Goal: Task Accomplishment & Management: Use online tool/utility

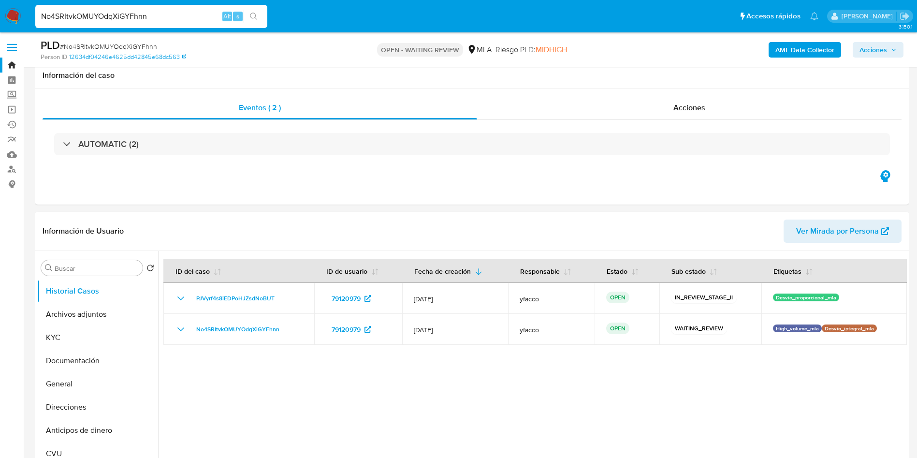
select select "10"
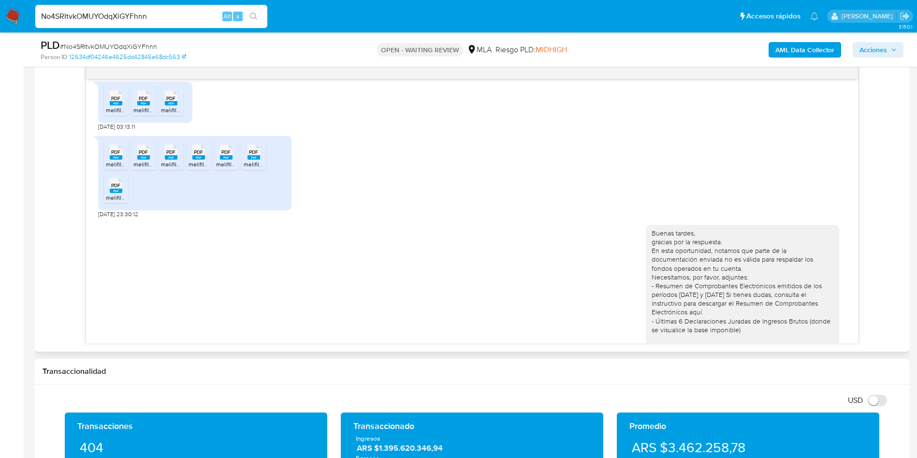
scroll to position [580, 0]
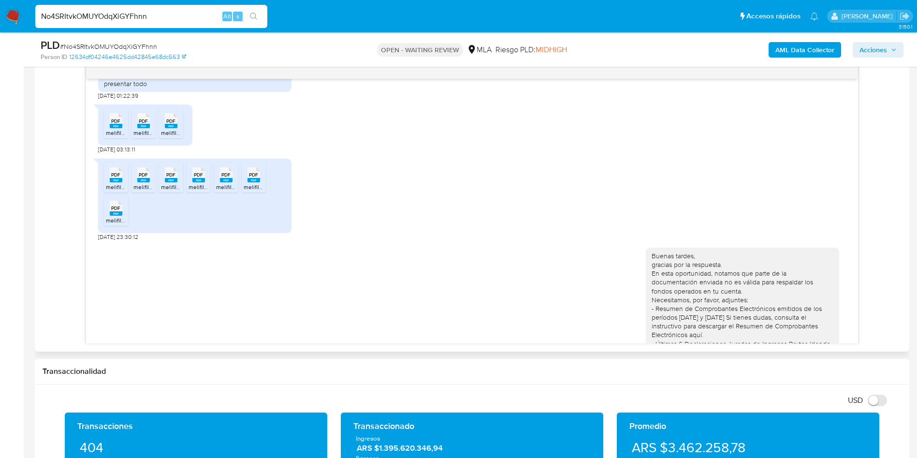
click at [360, 209] on div "PDF PDF melifile5978827071736330676.pdf PDF PDF melifile7183854492665196601.pdf…" at bounding box center [472, 197] width 748 height 87
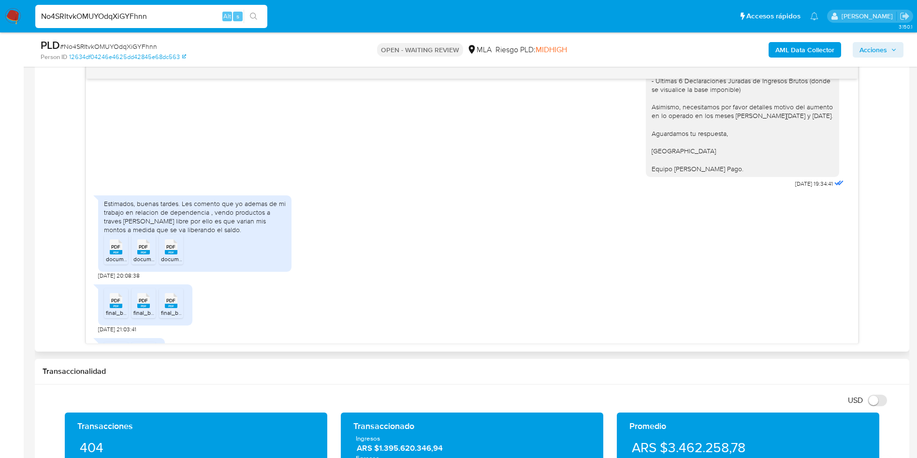
scroll to position [870, 0]
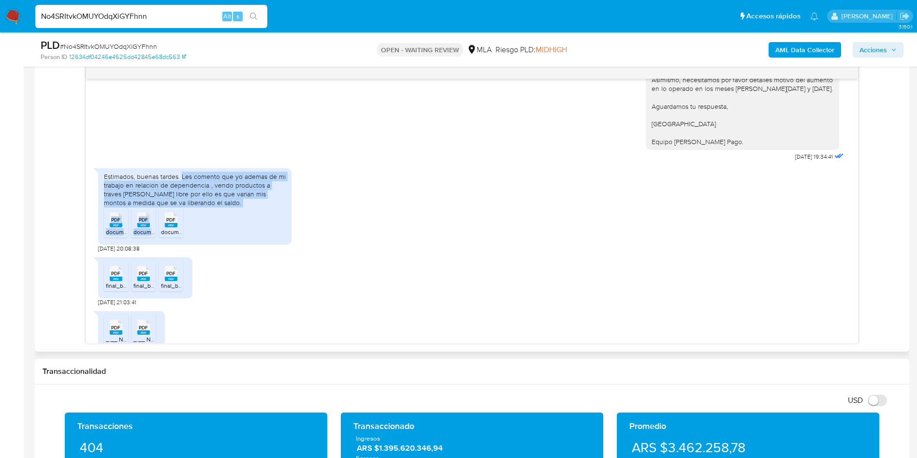
drag, startPoint x: 181, startPoint y: 194, endPoint x: 225, endPoint y: 226, distance: 54.0
click at [225, 226] on div "Estimados, buenas tardes. Les comento que yo ademas de mi trabajo en relacion d…" at bounding box center [194, 206] width 193 height 76
click at [219, 207] on div "Estimados, buenas tardes. Les comento que yo ademas de mi trabajo en relacion d…" at bounding box center [195, 189] width 182 height 35
drag, startPoint x: 182, startPoint y: 192, endPoint x: 217, endPoint y: 217, distance: 42.9
click at [217, 207] on div "Estimados, buenas tardes. Les comento que yo ademas de mi trabajo en relacion d…" at bounding box center [195, 189] width 182 height 35
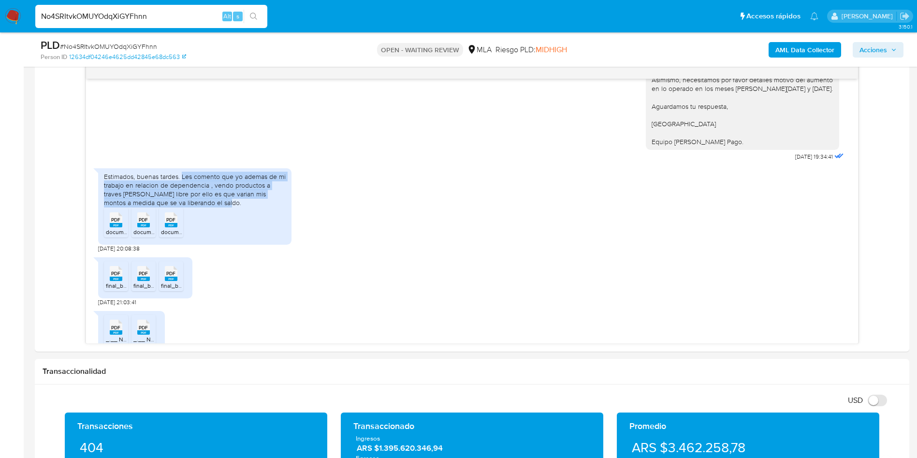
copy div "Les comento que yo ademas de mi trabajo en relacion de dependencia , vendo prod…"
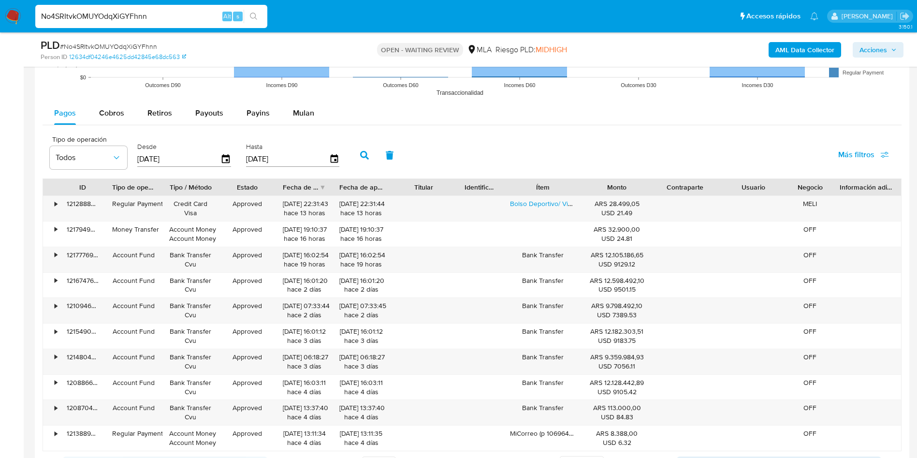
scroll to position [1160, 0]
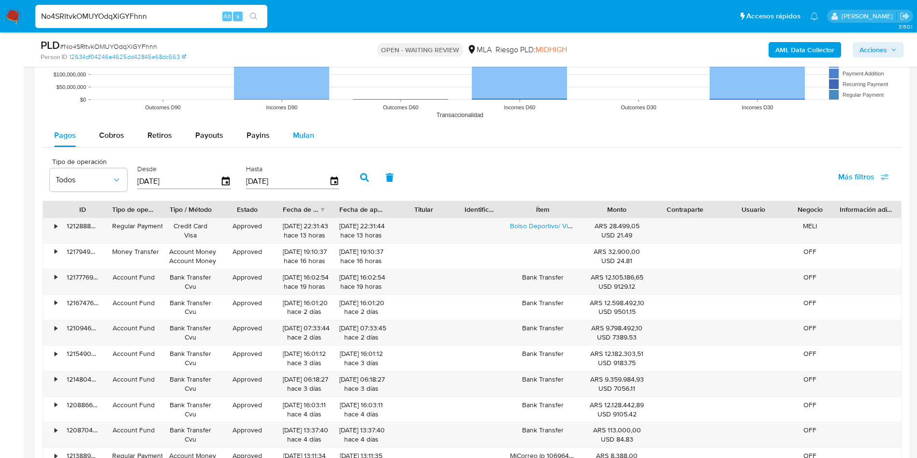
click at [295, 139] on span "Mulan" at bounding box center [303, 135] width 21 height 11
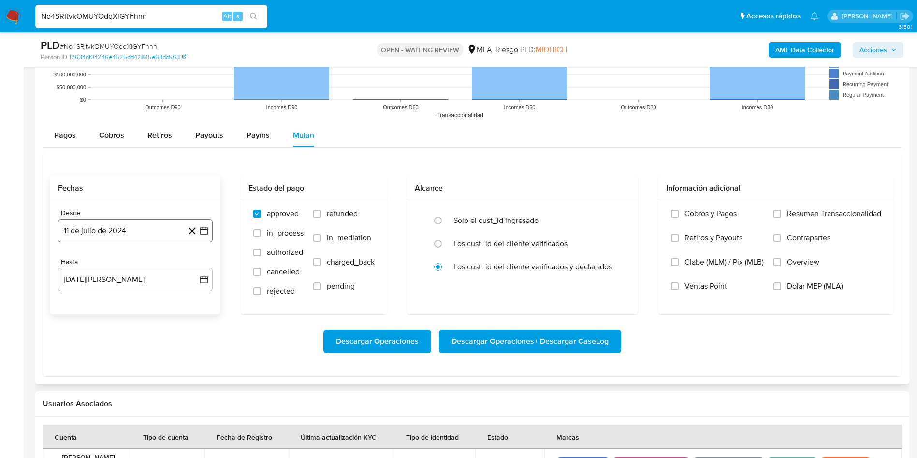
click at [126, 226] on button "11 de julio de 2024" at bounding box center [135, 230] width 155 height 23
click at [132, 265] on span "julio 2024" at bounding box center [131, 266] width 36 height 10
click at [188, 267] on icon "Año siguiente" at bounding box center [194, 266] width 12 height 12
click at [176, 304] on span "mar" at bounding box center [176, 301] width 12 height 8
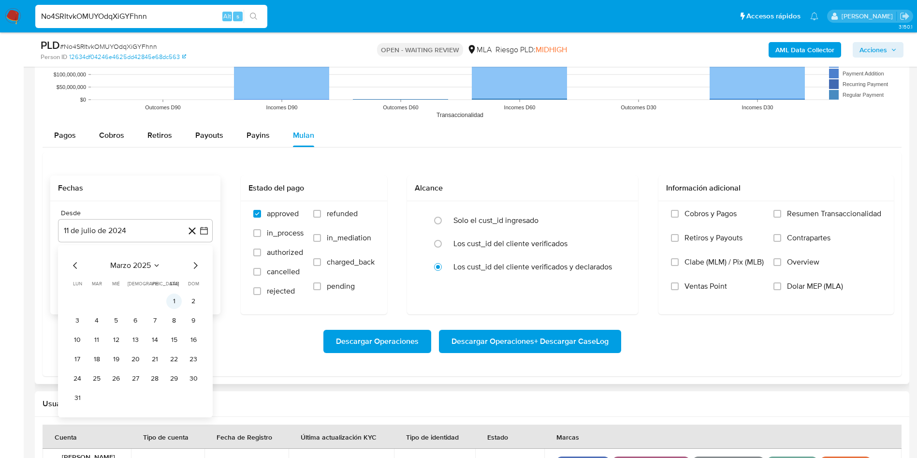
click at [169, 303] on button "1" at bounding box center [173, 300] width 15 height 15
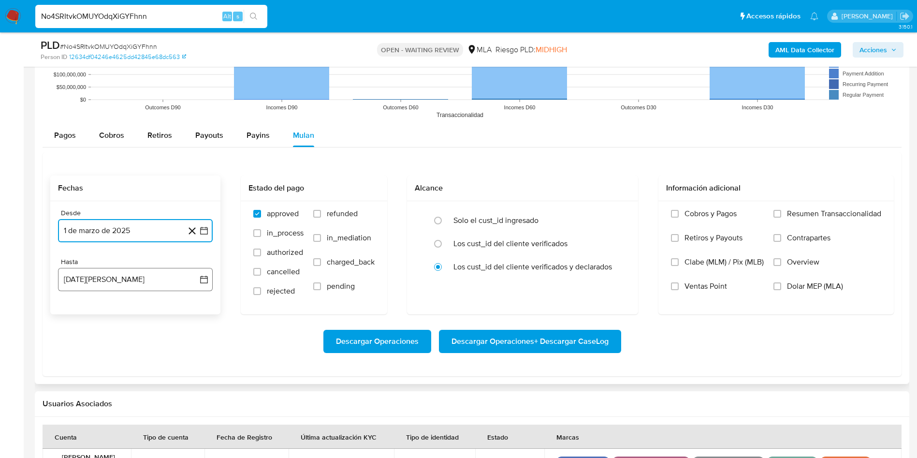
click at [151, 284] on button "11 de agosto de 2025" at bounding box center [135, 279] width 155 height 23
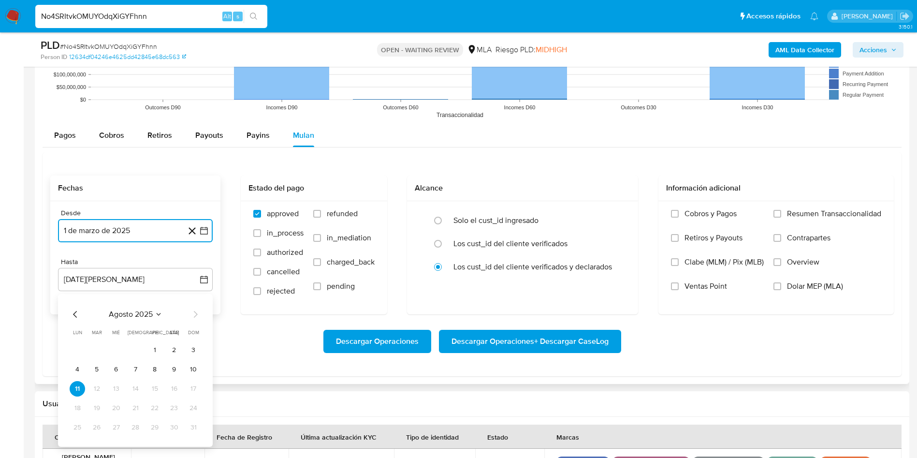
click at [79, 314] on icon "Mes anterior" at bounding box center [76, 314] width 12 height 12
click at [78, 314] on icon "Mes anterior" at bounding box center [76, 314] width 12 height 12
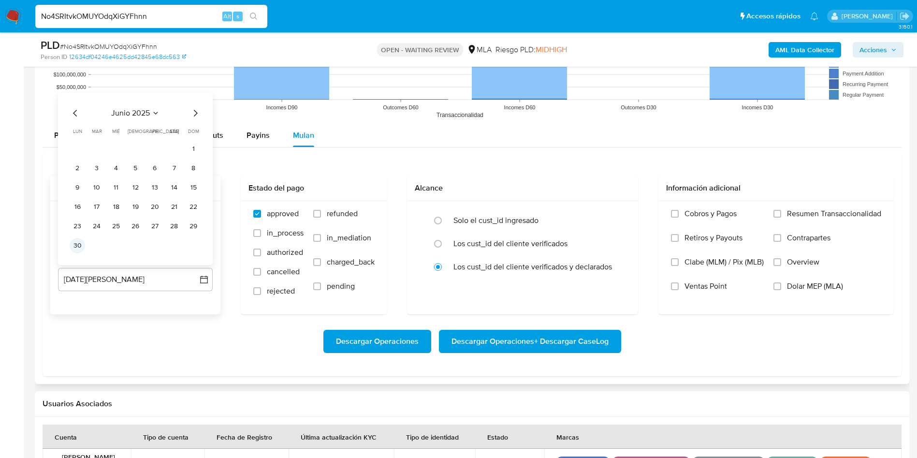
click at [76, 249] on button "30" at bounding box center [77, 245] width 15 height 15
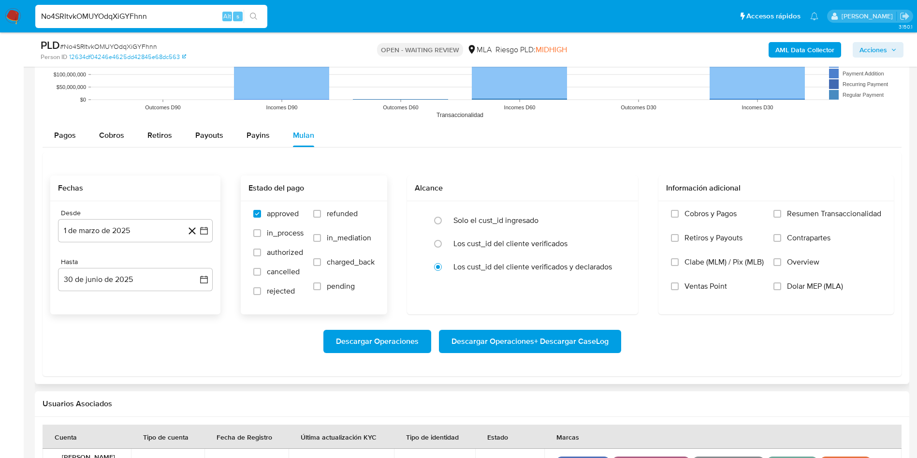
click at [323, 215] on label "refunded" at bounding box center [343, 221] width 61 height 24
click at [321, 215] on input "refunded" at bounding box center [317, 214] width 8 height 8
checkbox input "true"
click at [802, 292] on label "Dolar MEP (MLA)" at bounding box center [828, 293] width 108 height 24
click at [781, 290] on input "Dolar MEP (MLA)" at bounding box center [778, 286] width 8 height 8
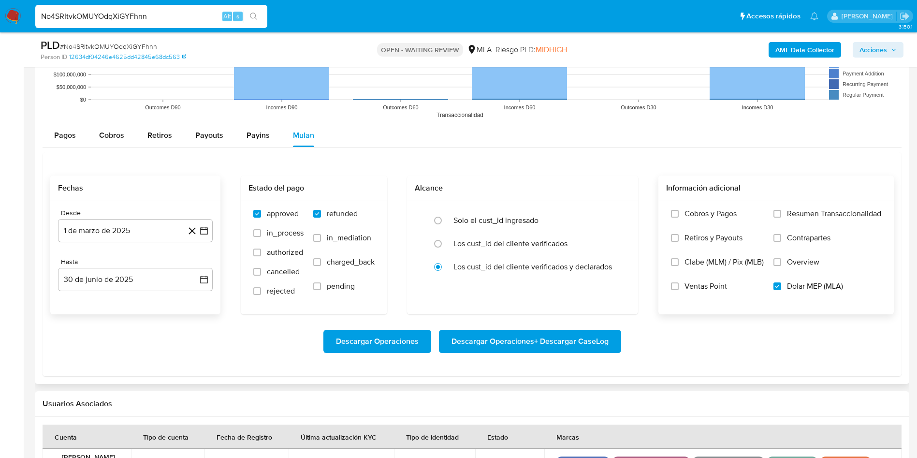
click at [496, 340] on span "Descargar Operaciones + Descargar CaseLog" at bounding box center [530, 341] width 157 height 21
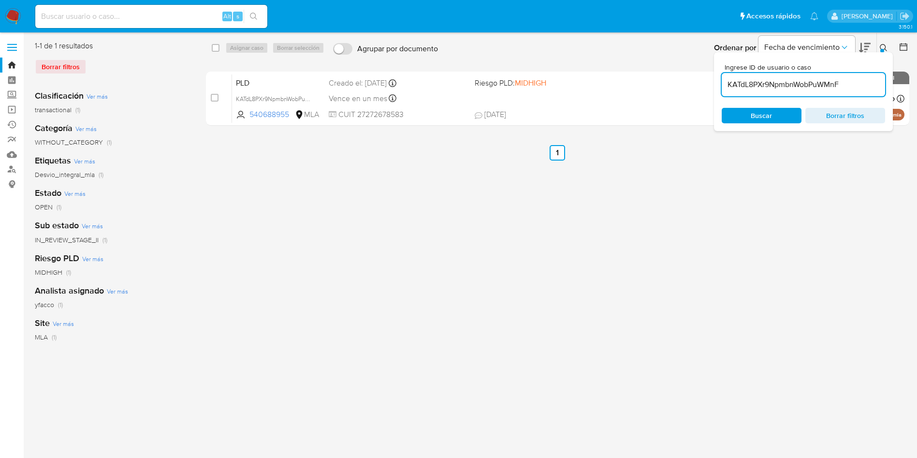
click at [844, 82] on input "KATdL8PXr9NpmbnWobPuWMnF" at bounding box center [803, 84] width 163 height 13
paste input "8zKvwmr3aIf2uNpLrezkZKCc"
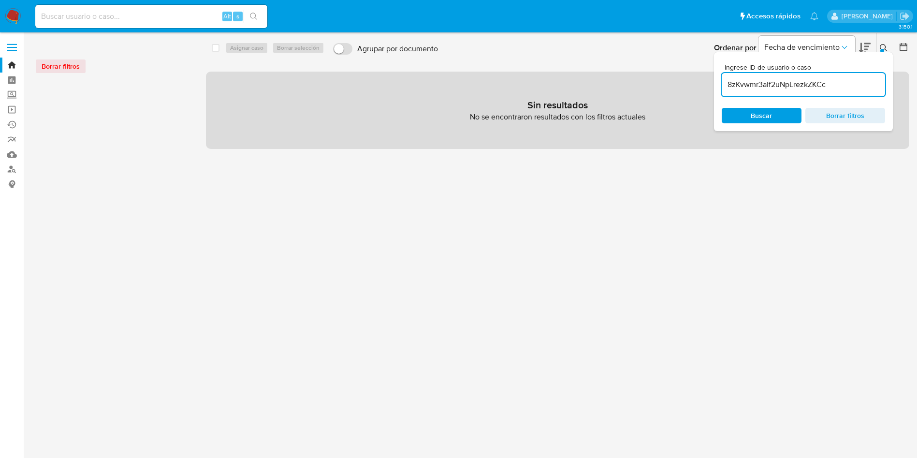
click at [839, 87] on input "8zKvwmr3aIf2uNpLrezkZKCc" at bounding box center [803, 84] width 163 height 13
type input "8zKvwmr3aIf2uNpLrezkZKCc"
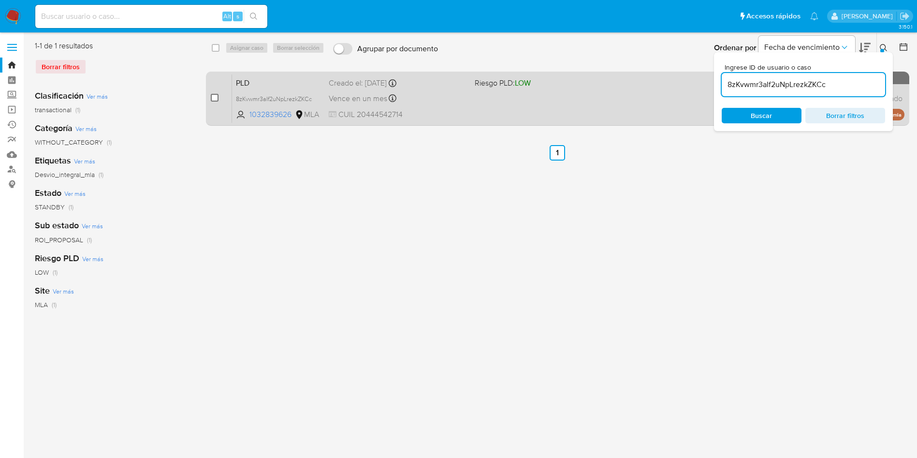
click at [215, 96] on input "checkbox" at bounding box center [215, 98] width 8 height 8
checkbox input "true"
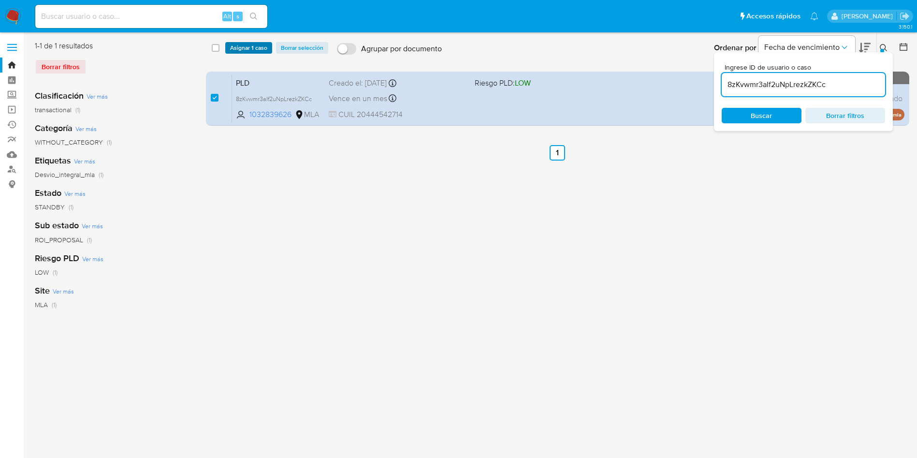
click at [246, 47] on span "Asignar 1 caso" at bounding box center [248, 48] width 37 height 10
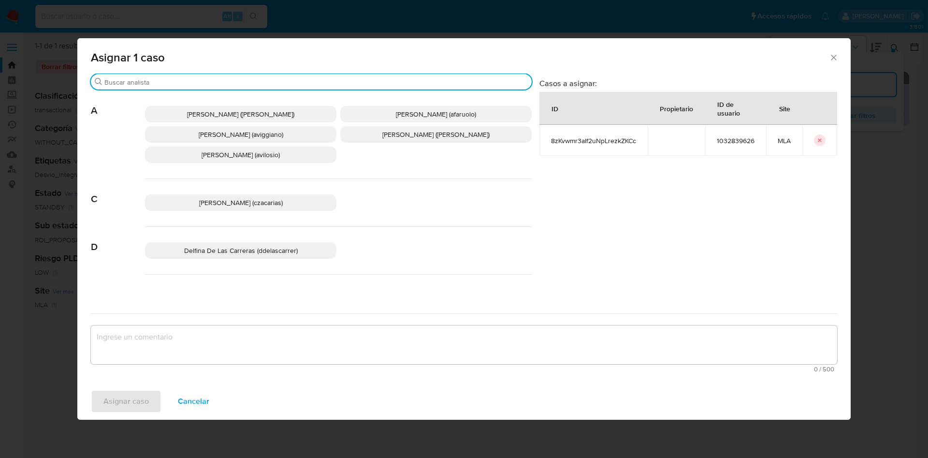
click at [158, 84] on input "Buscar" at bounding box center [316, 82] width 424 height 9
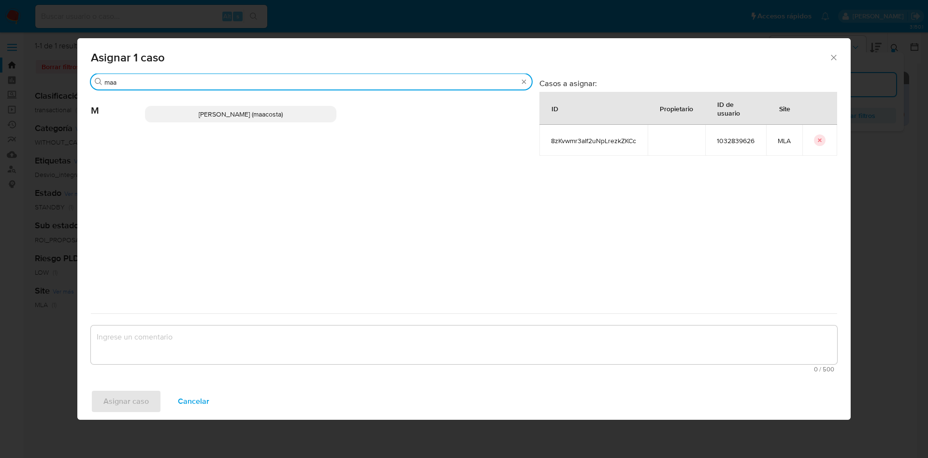
type input "maa"
drag, startPoint x: 170, startPoint y: 114, endPoint x: 175, endPoint y: 121, distance: 9.4
click at [172, 113] on p "Maria Sol Acosta Aguero (maacosta)" at bounding box center [240, 114] width 191 height 16
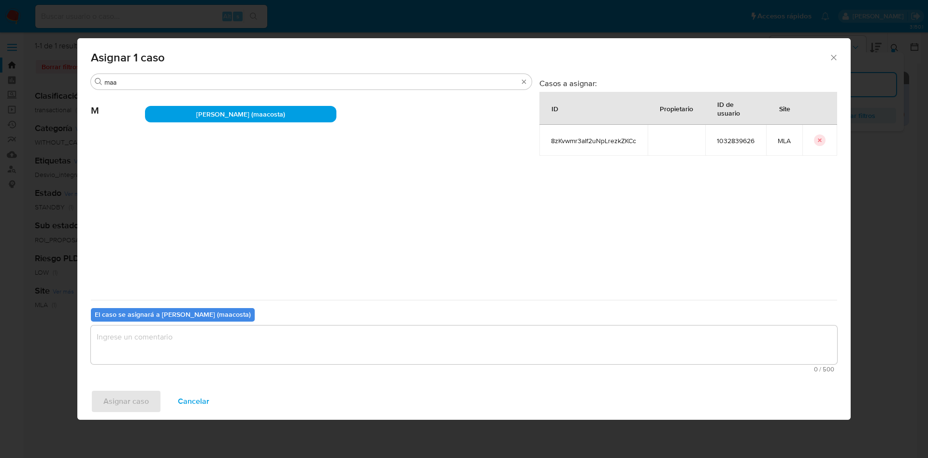
click at [180, 349] on textarea "assign-modal" at bounding box center [464, 344] width 746 height 39
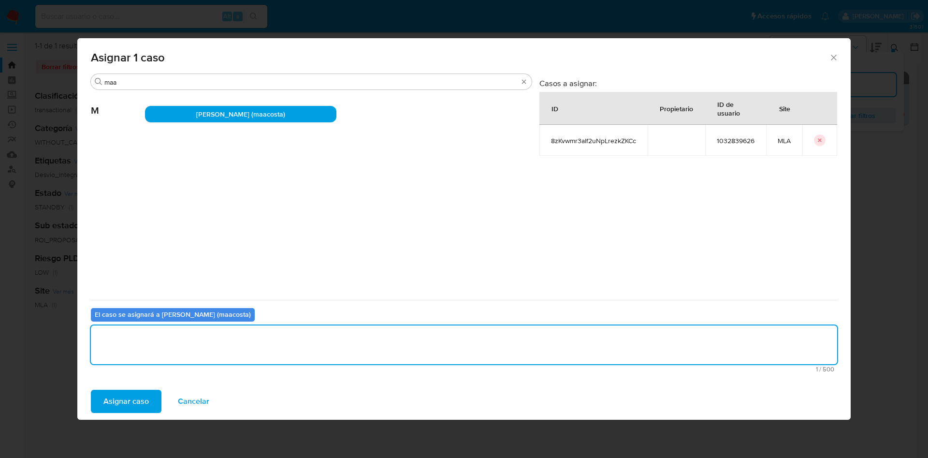
click at [122, 408] on span "Asignar caso" at bounding box center [125, 401] width 45 height 21
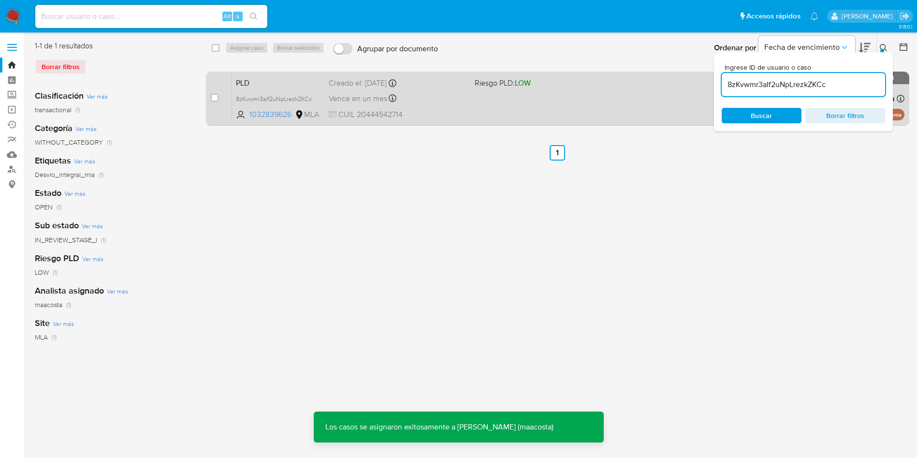
click at [400, 109] on span "CUIL 20444542714" at bounding box center [398, 114] width 138 height 11
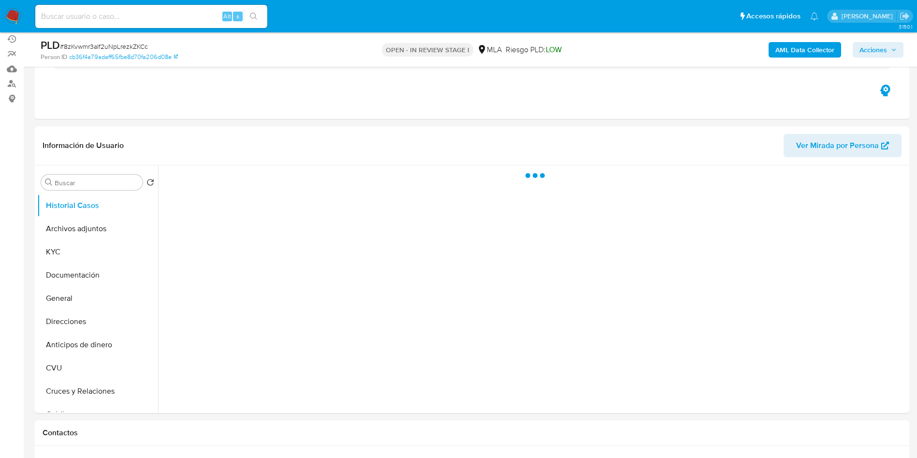
scroll to position [73, 0]
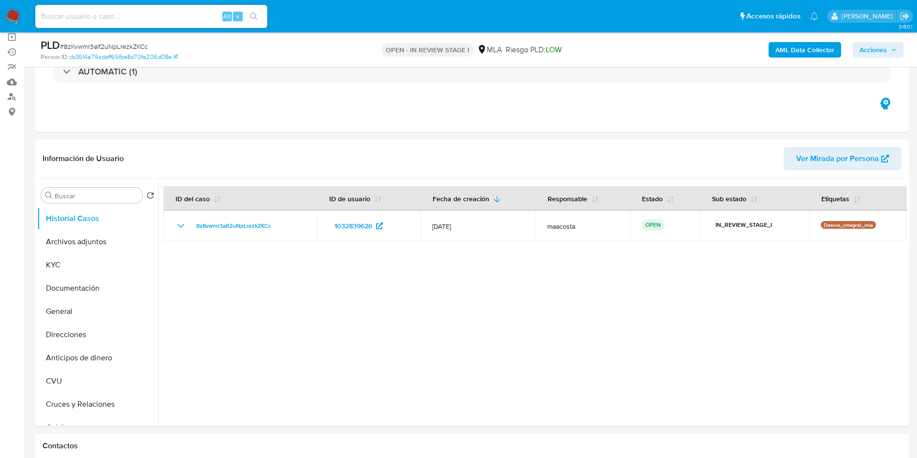
select select "10"
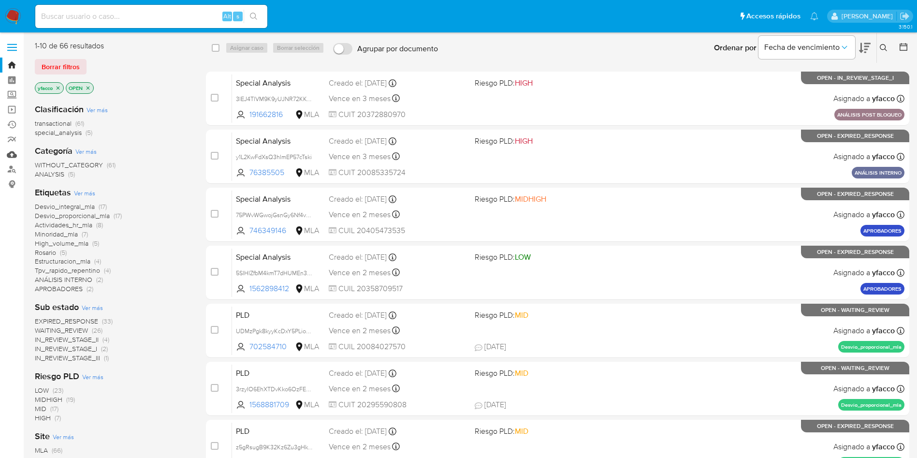
click at [11, 152] on link "Mulan" at bounding box center [57, 154] width 115 height 15
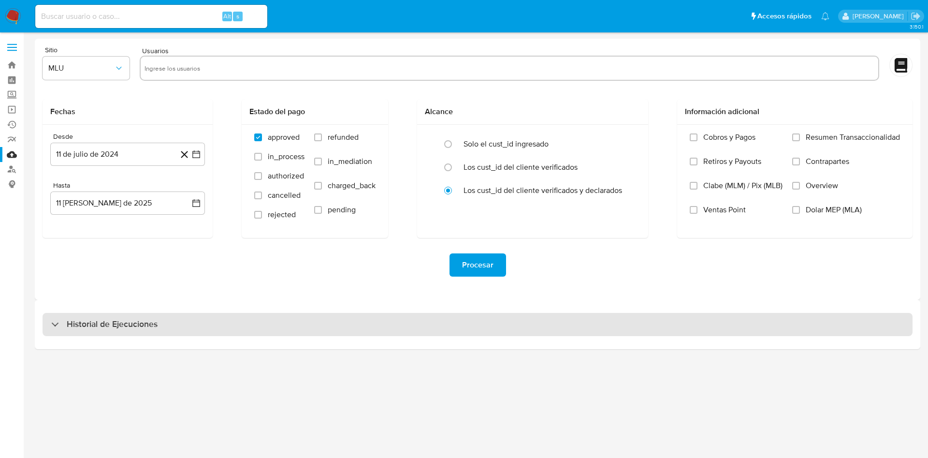
click at [129, 333] on div "Historial de Ejecuciones" at bounding box center [478, 324] width 870 height 23
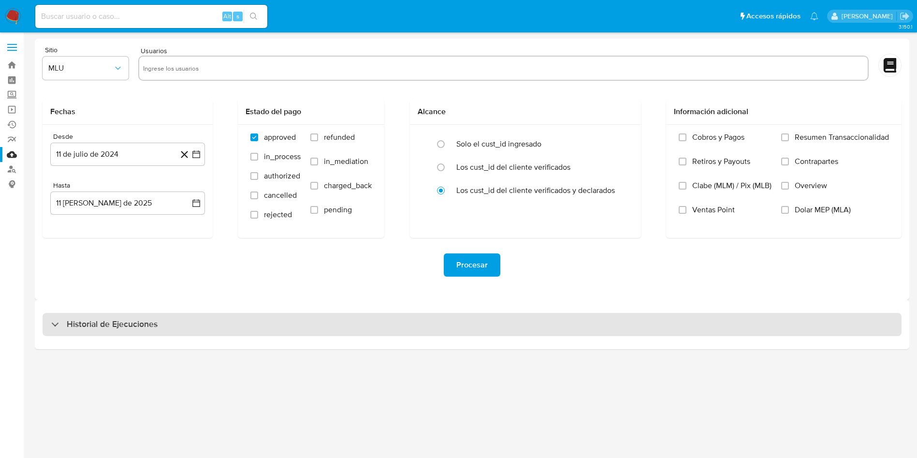
select select "10"
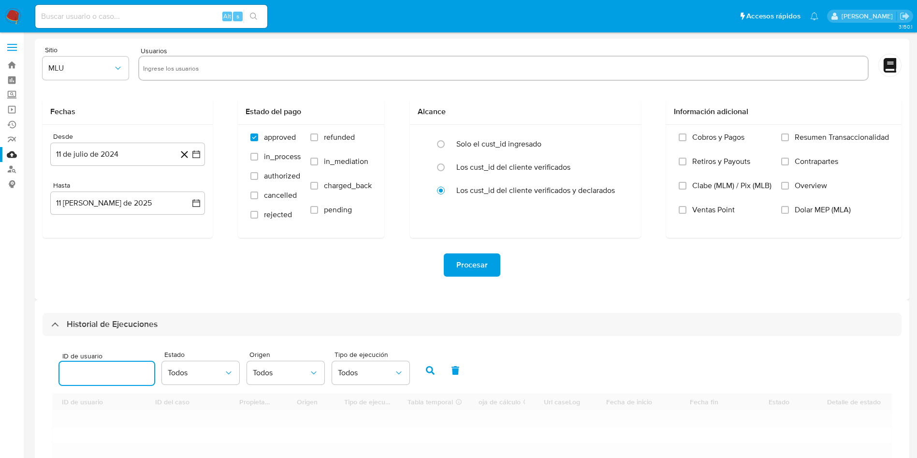
click at [92, 372] on input "number" at bounding box center [106, 373] width 95 height 13
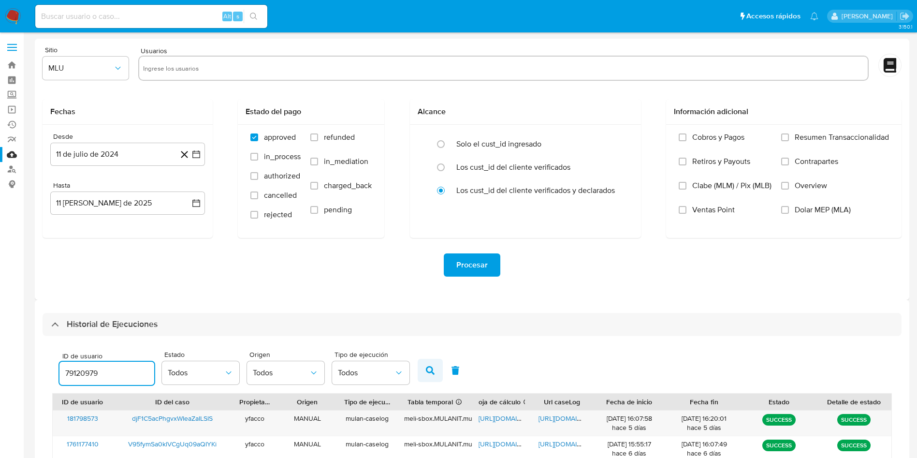
type input "79120979"
click at [430, 371] on icon "button" at bounding box center [430, 370] width 9 height 9
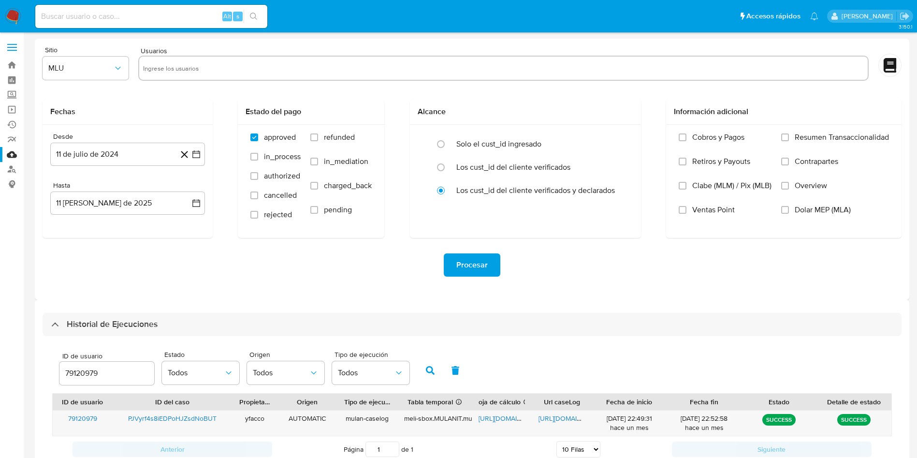
scroll to position [33, 0]
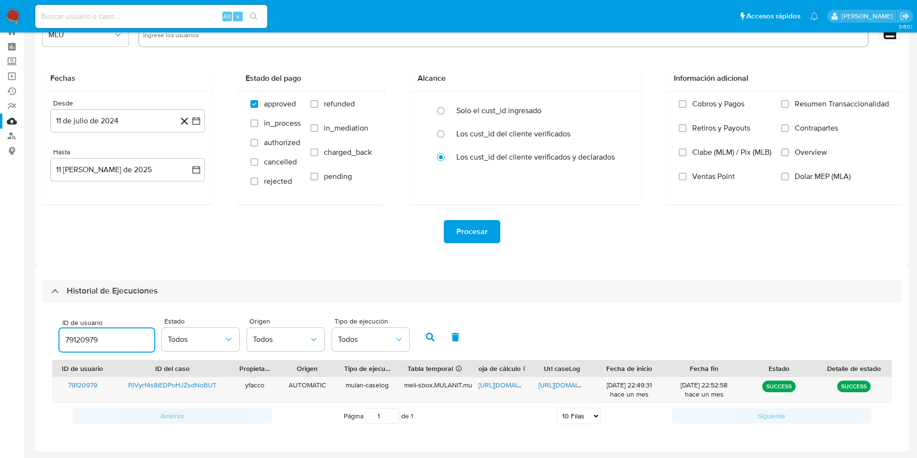
drag, startPoint x: 122, startPoint y: 336, endPoint x: 0, endPoint y: 307, distance: 125.6
click at [0, 307] on section "Bandeja Tablero Screening Búsqueda en Listas Watchlist Herramientas Operaciones…" at bounding box center [458, 212] width 917 height 491
paste input "2431126404"
type input "2431126404"
click at [424, 331] on button "button" at bounding box center [430, 336] width 25 height 23
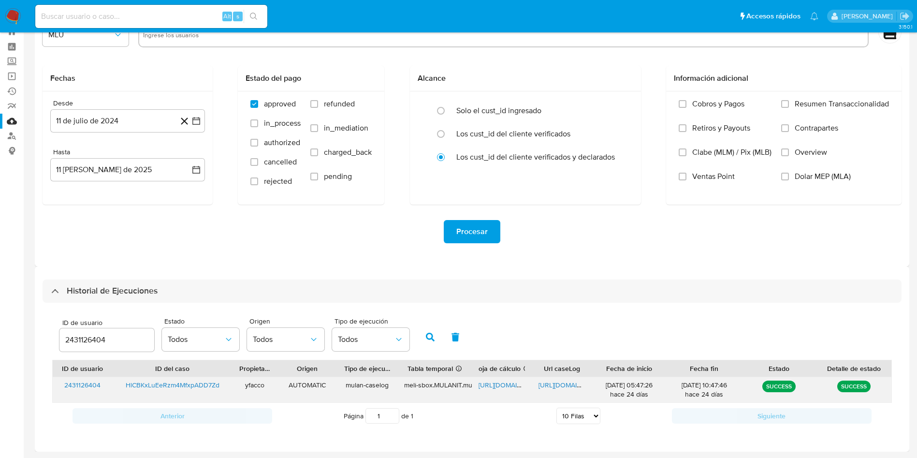
click at [498, 384] on span "https://docs.google.com/spreadsheets/d/1Ev5pK4UWPEAUqVJIee7_aWFW0QOvtdgi2FgtLyF…" at bounding box center [512, 385] width 67 height 10
click at [556, 390] on div "https://docs.google.com/document/d/1SbjThs39PjJ4K-gTLoVZ2gWR1DY53JMywdLCtJLBSro…" at bounding box center [562, 389] width 60 height 25
click at [556, 384] on span "https://docs.google.com/document/d/1SbjThs39PjJ4K-gTLoVZ2gWR1DY53JMywdLCtJLBSro…" at bounding box center [572, 385] width 67 height 10
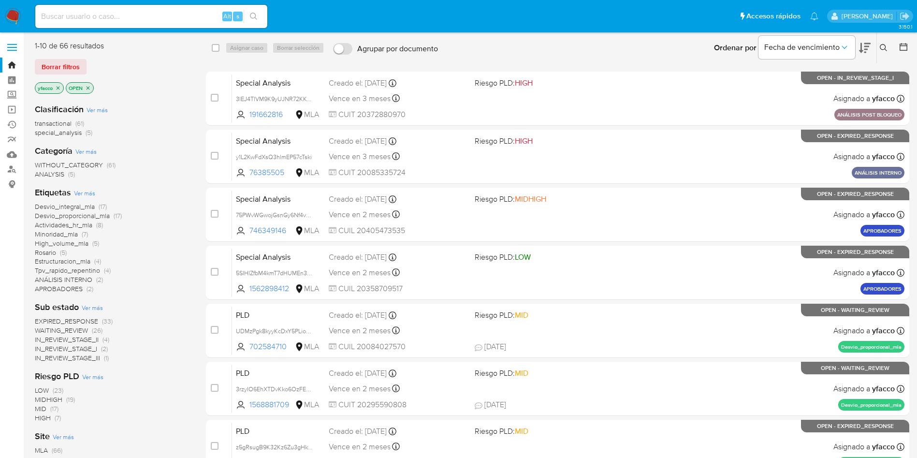
click at [56, 124] on span "transactional" at bounding box center [53, 123] width 37 height 10
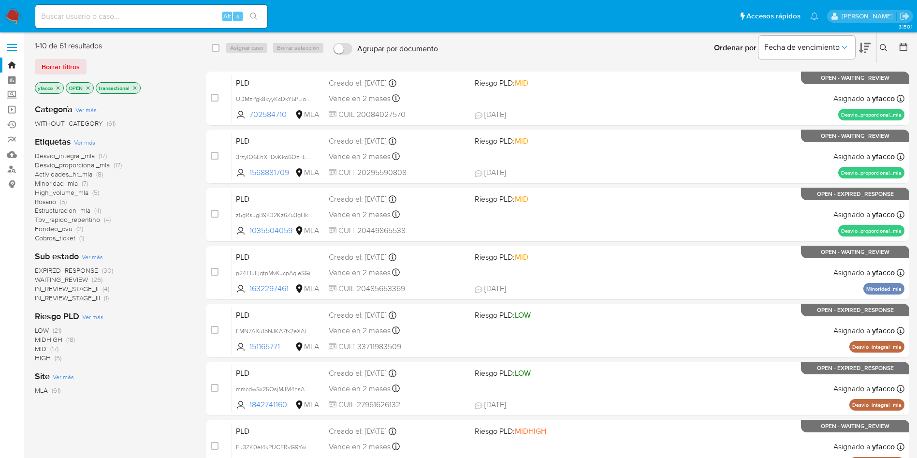
click at [58, 89] on icon "close-filter" at bounding box center [58, 88] width 6 height 6
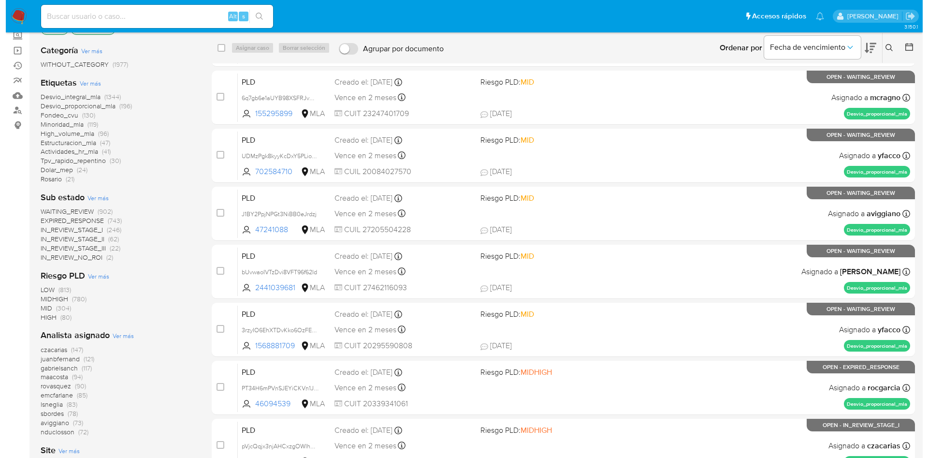
scroll to position [73, 0]
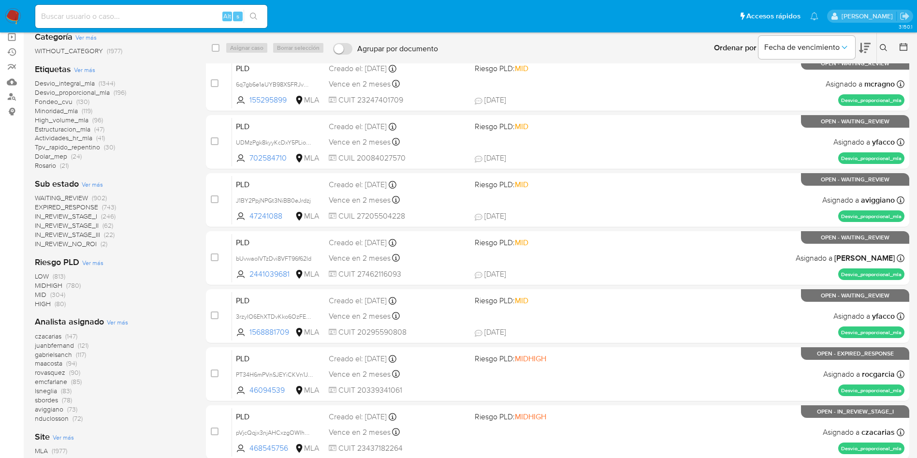
click at [119, 319] on span "Ver más" at bounding box center [117, 322] width 21 height 9
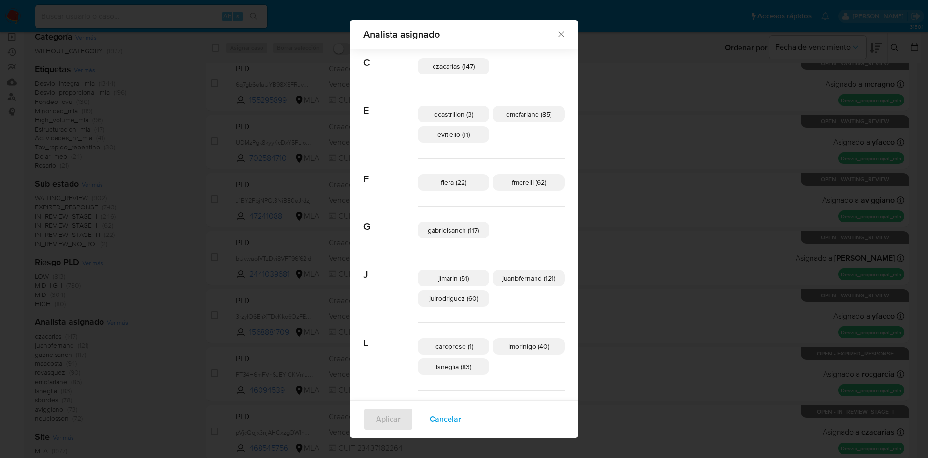
scroll to position [66, 0]
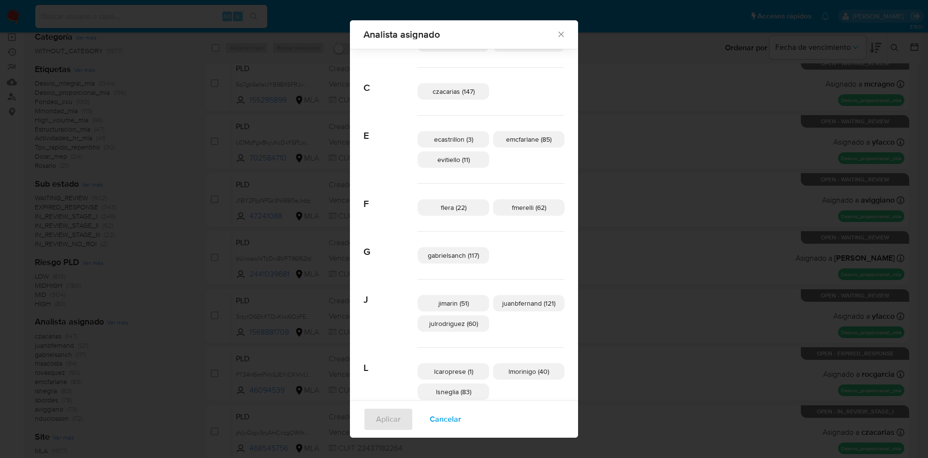
drag, startPoint x: 444, startPoint y: 417, endPoint x: 439, endPoint y: 414, distance: 5.9
click at [445, 416] on span "Cancelar" at bounding box center [445, 419] width 31 height 21
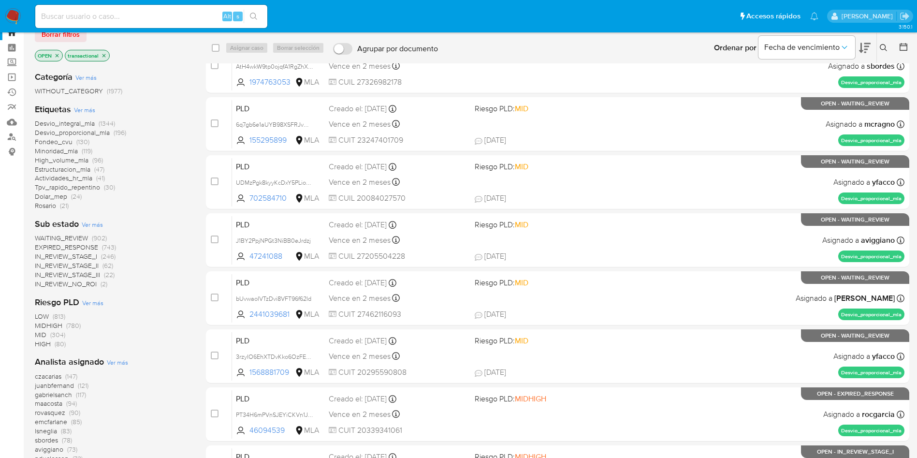
scroll to position [0, 0]
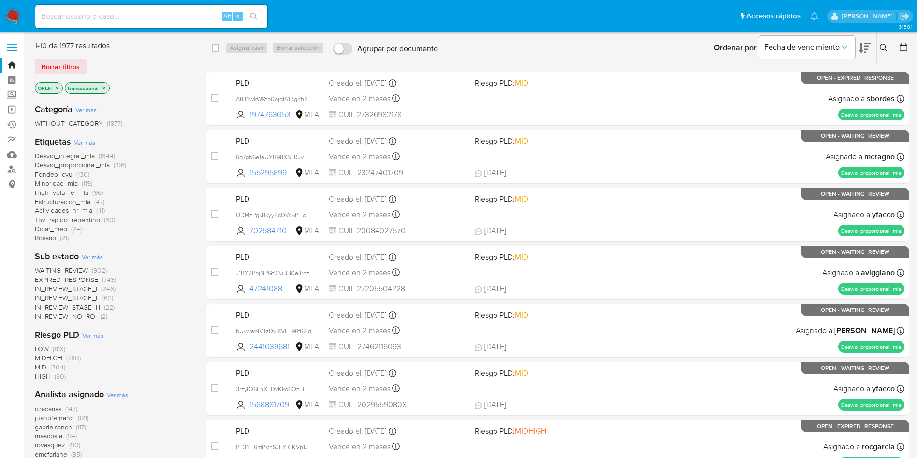
click at [16, 22] on img at bounding box center [13, 16] width 16 height 16
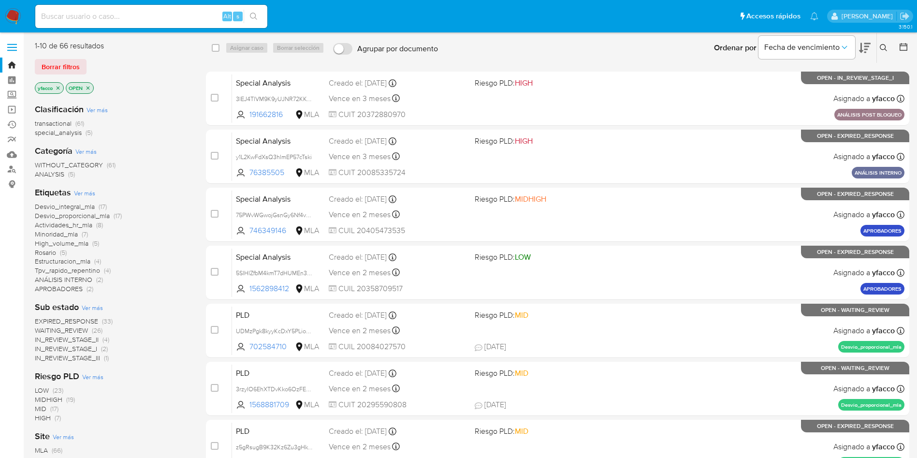
click at [204, 9] on div "Alt s" at bounding box center [151, 16] width 232 height 23
click at [203, 16] on input at bounding box center [151, 16] width 232 height 13
paste input "aAlu11wrCQABGfTQaiw63Y1l"
type input "aAlu11wrCQABGfTQaiw63Y1l"
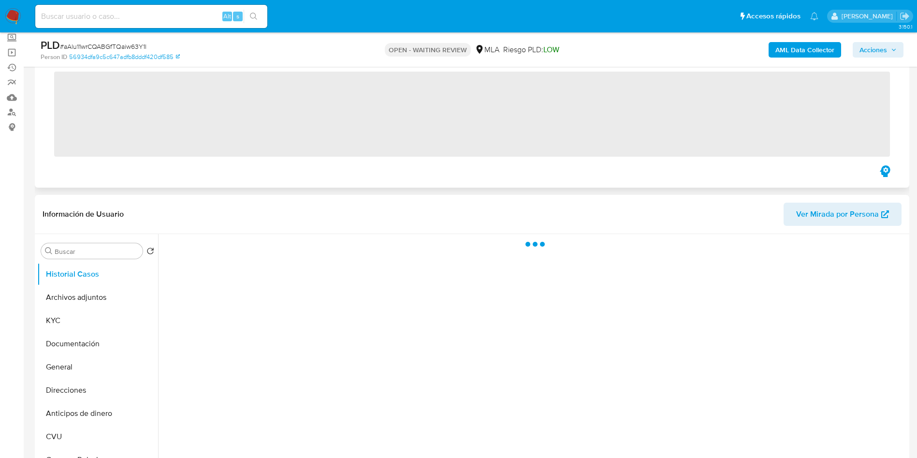
scroll to position [145, 0]
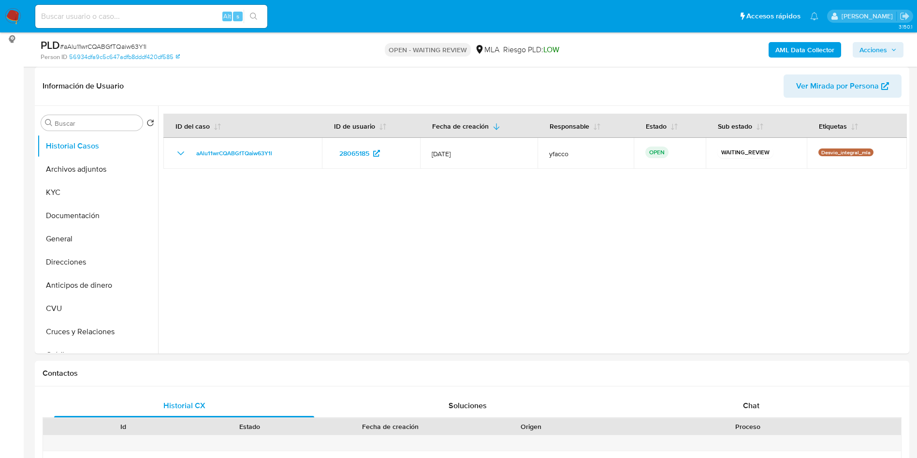
select select "10"
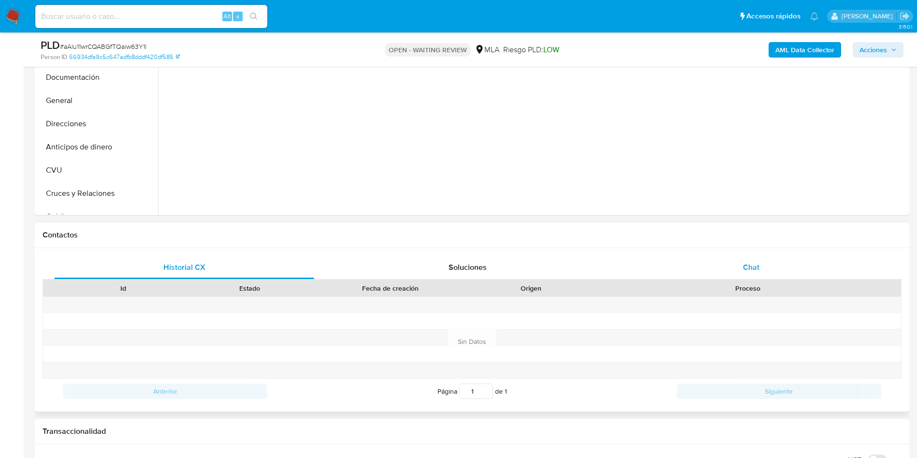
scroll to position [290, 0]
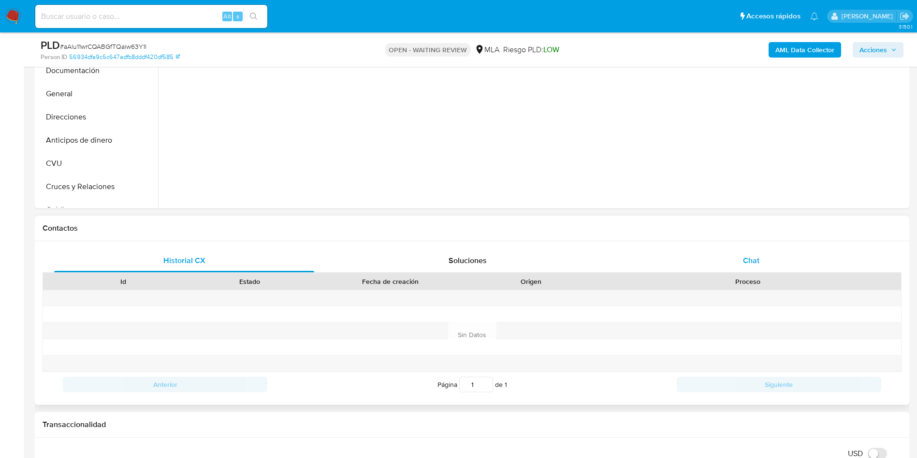
click at [731, 259] on div "Chat" at bounding box center [751, 260] width 260 height 23
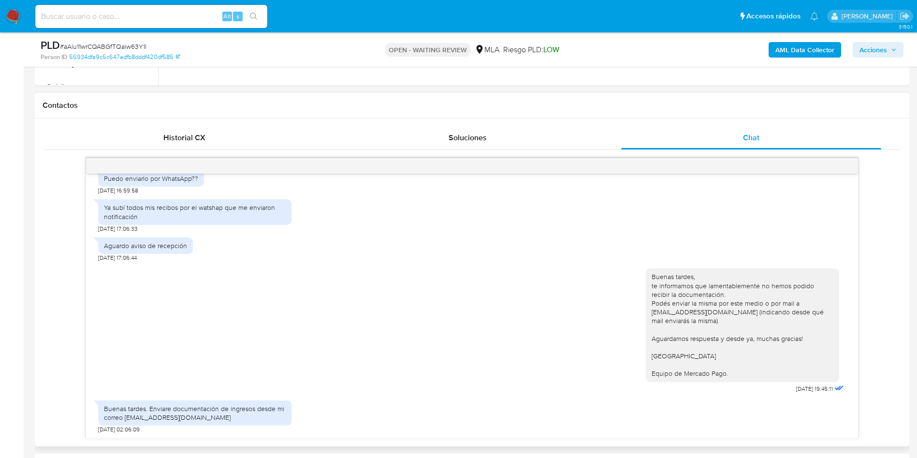
scroll to position [435, 0]
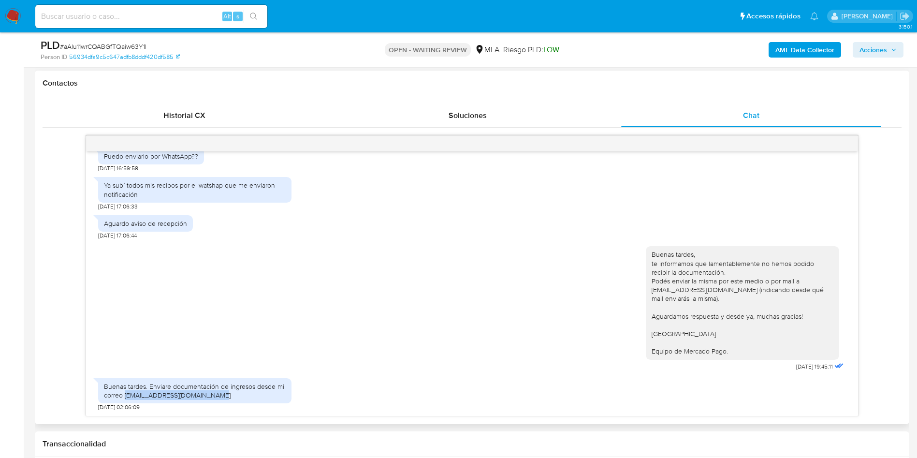
drag, startPoint x: 124, startPoint y: 399, endPoint x: 215, endPoint y: 403, distance: 91.0
click at [215, 403] on div "Buenas tardes. Enviare documentación de ingresos desde mi correo Mburella@hipot…" at bounding box center [194, 392] width 193 height 38
copy div "Mburella@hipotecario.com.ar"
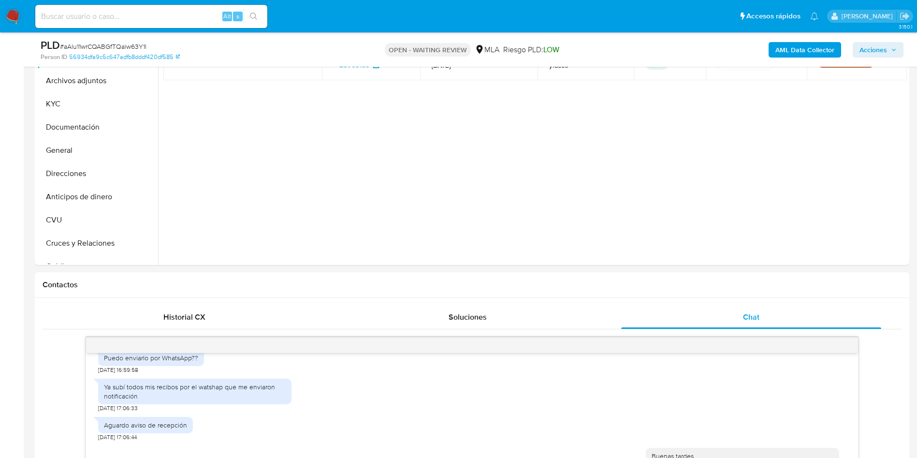
scroll to position [145, 0]
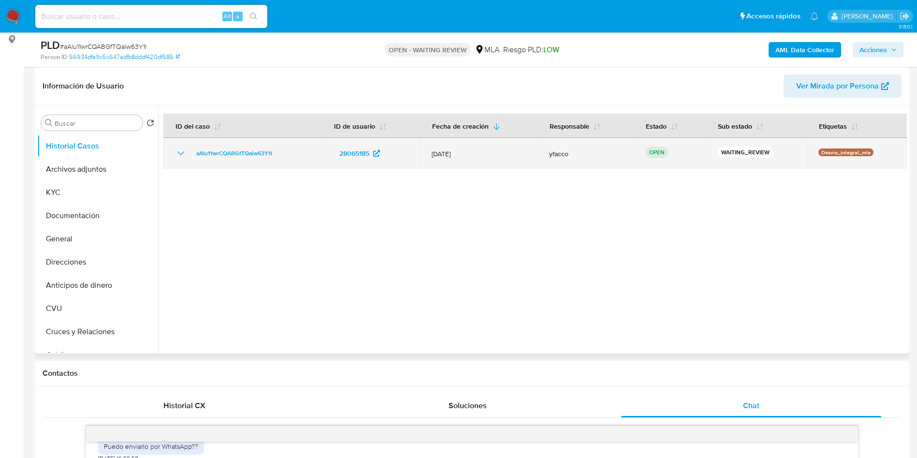
drag, startPoint x: 187, startPoint y: 155, endPoint x: 280, endPoint y: 155, distance: 93.3
click at [280, 155] on div "aAlu11wrCQABGfTQaiw63Y1l" at bounding box center [242, 153] width 135 height 12
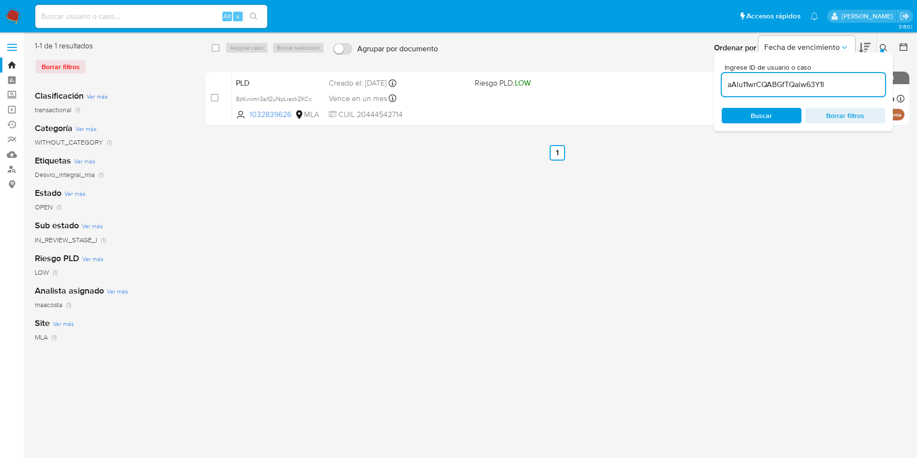
type input "aAlu11wrCQABGfTQaiw63Y1l"
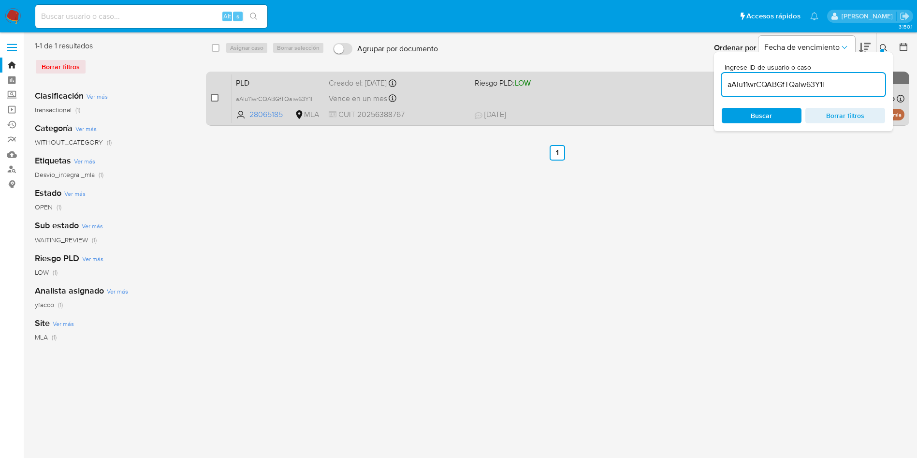
click at [217, 96] on input "checkbox" at bounding box center [215, 98] width 8 height 8
checkbox input "true"
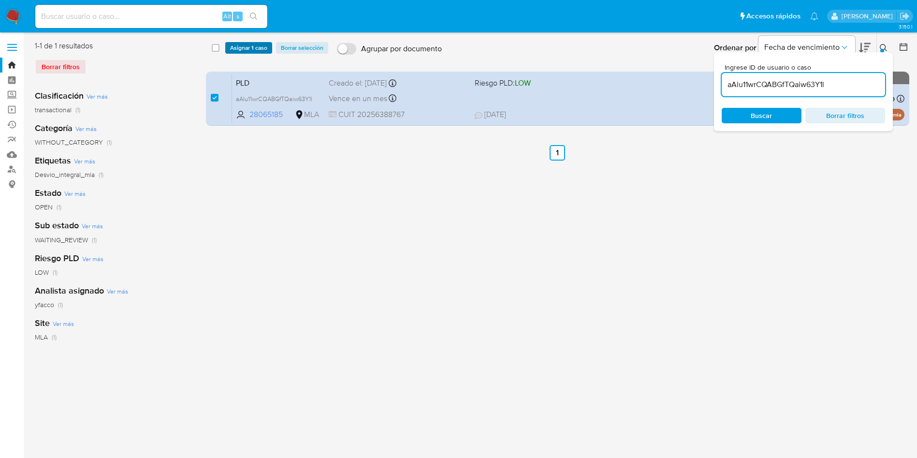
click at [245, 47] on span "Asignar 1 caso" at bounding box center [248, 48] width 37 height 10
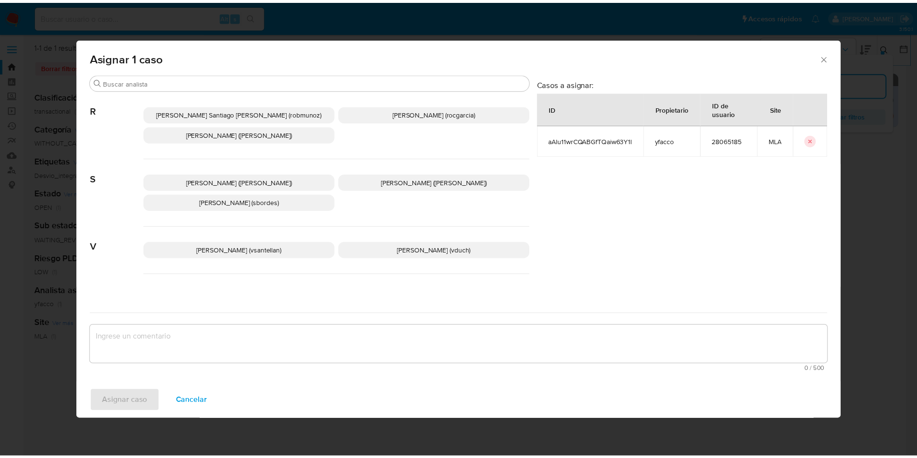
scroll to position [884, 0]
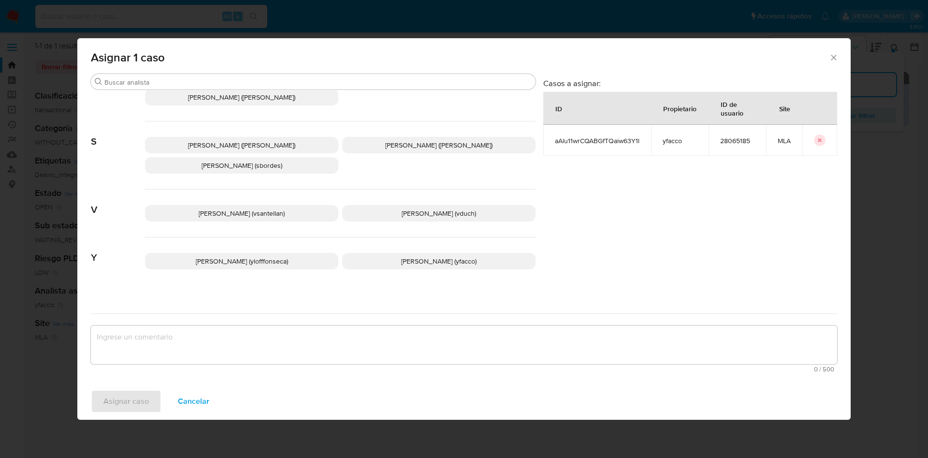
click at [377, 253] on p "[PERSON_NAME] (yfacco)" at bounding box center [438, 261] width 193 height 16
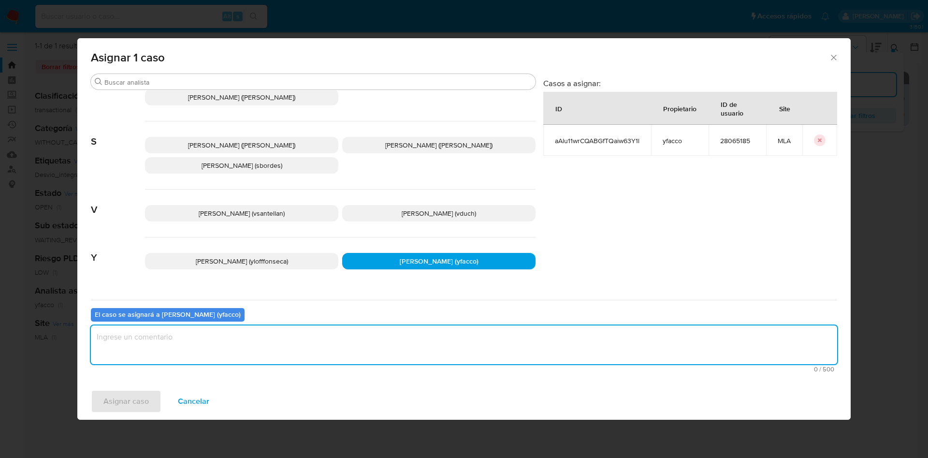
click at [229, 354] on textarea "assign-modal" at bounding box center [464, 344] width 746 height 39
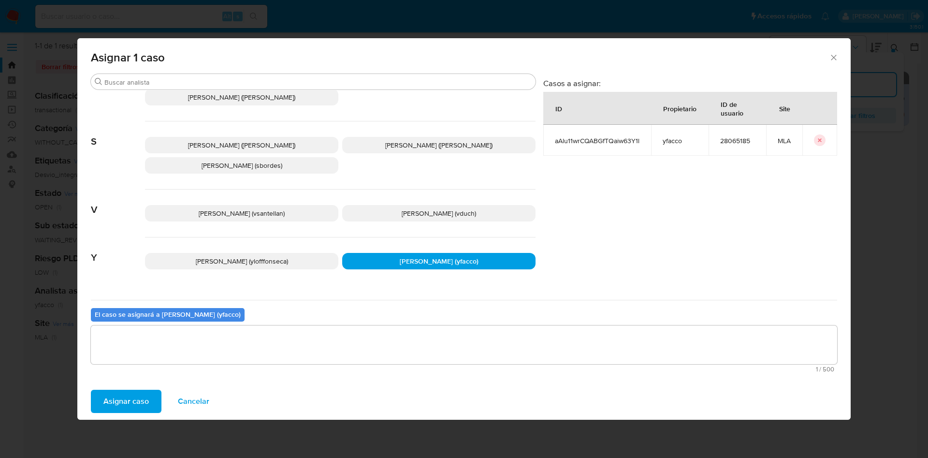
click at [117, 391] on span "Asignar caso" at bounding box center [125, 401] width 45 height 21
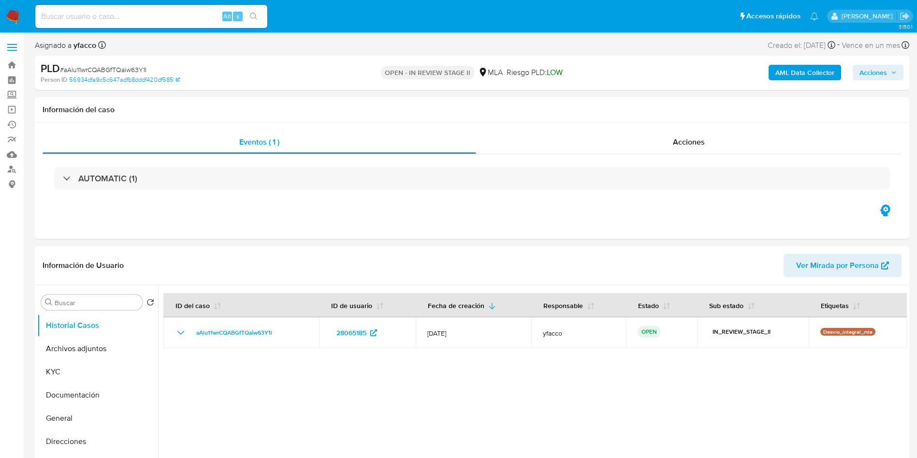
select select "10"
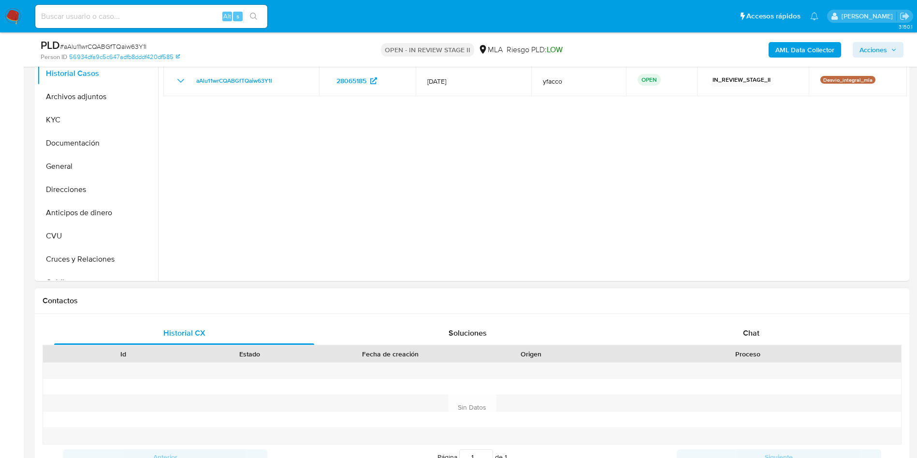
click at [742, 334] on div "Chat" at bounding box center [751, 333] width 260 height 23
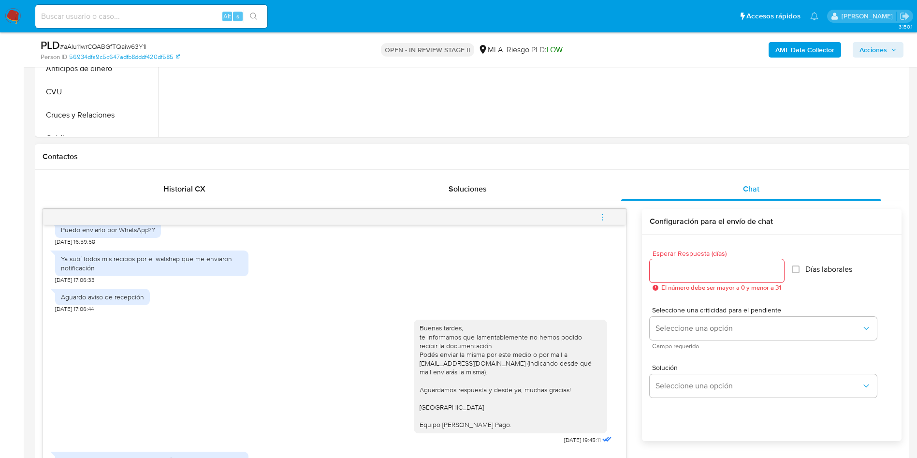
scroll to position [508, 0]
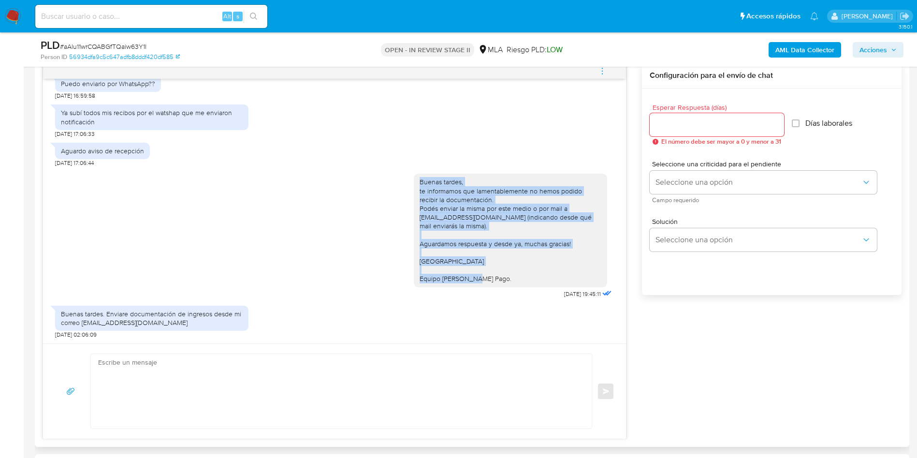
drag, startPoint x: 409, startPoint y: 186, endPoint x: 500, endPoint y: 277, distance: 128.5
click at [500, 277] on div "Buenas tardes, te informamos que lamentablemente no hemos podido recibir la doc…" at bounding box center [511, 229] width 182 height 105
copy div "Buenas tardes, te informamos que lamentablemente no hemos podido recibir la doc…"
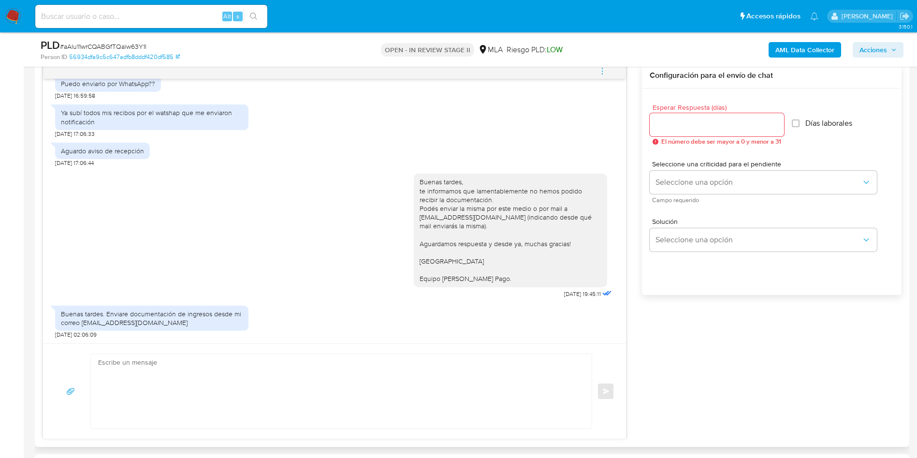
click at [179, 371] on textarea at bounding box center [339, 391] width 482 height 74
paste textarea "Buenas tardes, te informamos que lamentablemente no hemos podido recibir la doc…"
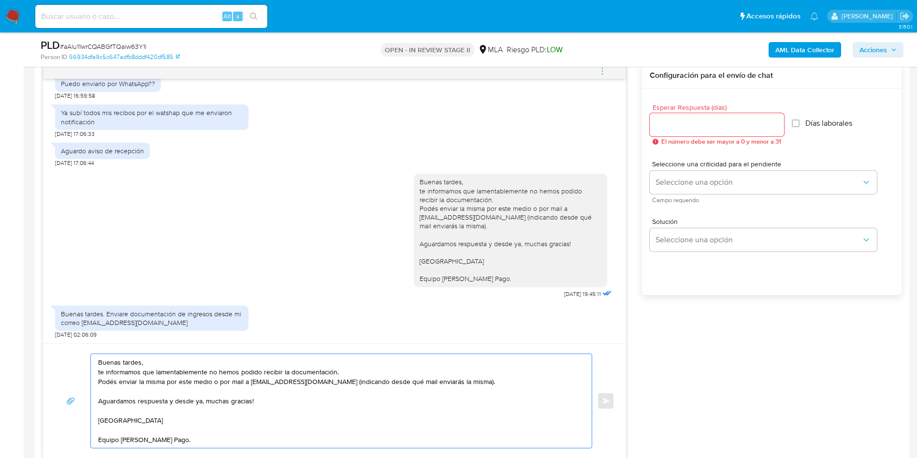
type textarea "Buenas tardes, te informamos que lamentablemente no hemos podido recibir la doc…"
click at [718, 124] on input "Esperar Respuesta (días)" at bounding box center [717, 124] width 134 height 13
type input "2"
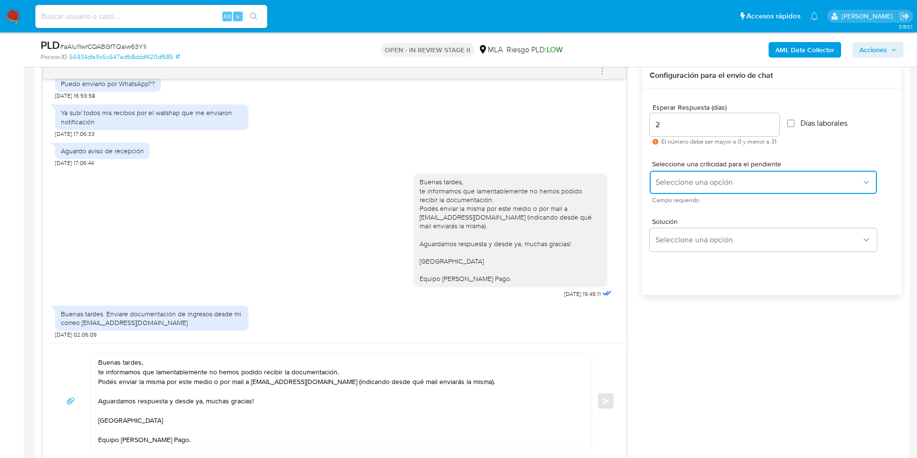
click at [705, 182] on span "Seleccione una opción" at bounding box center [759, 182] width 206 height 10
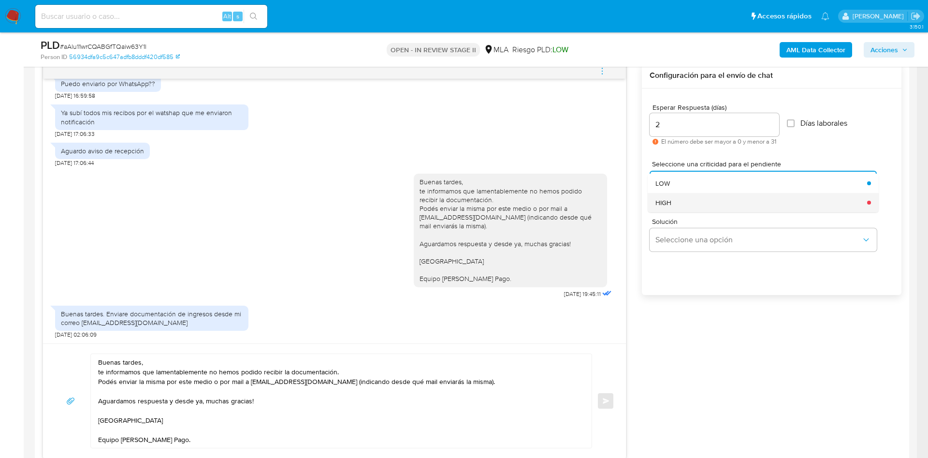
click at [696, 197] on div "HIGH" at bounding box center [759, 202] width 206 height 19
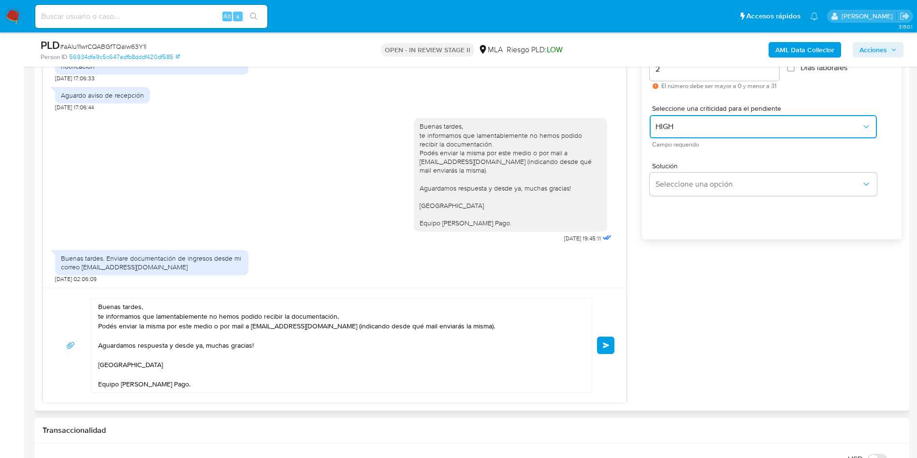
scroll to position [580, 0]
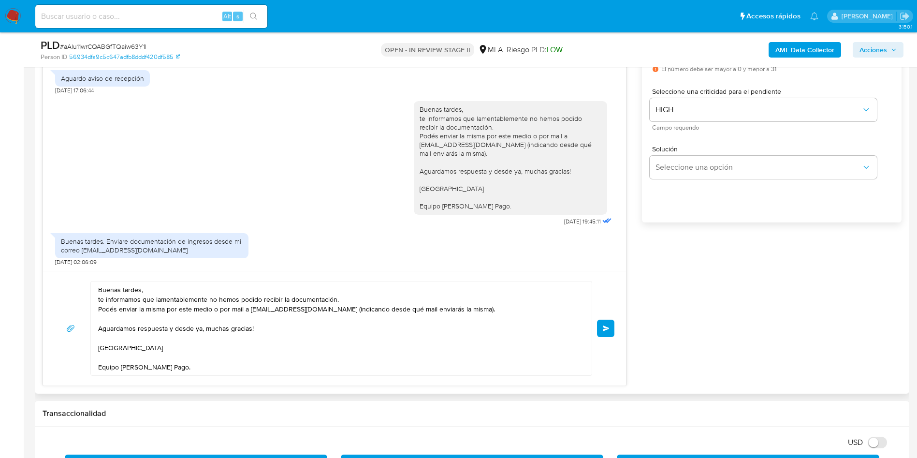
click at [605, 323] on button "Enviar" at bounding box center [605, 328] width 17 height 17
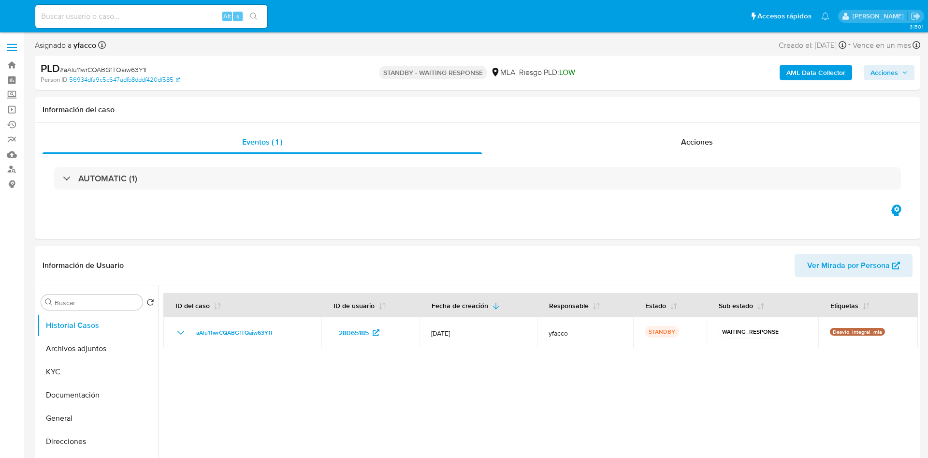
select select "10"
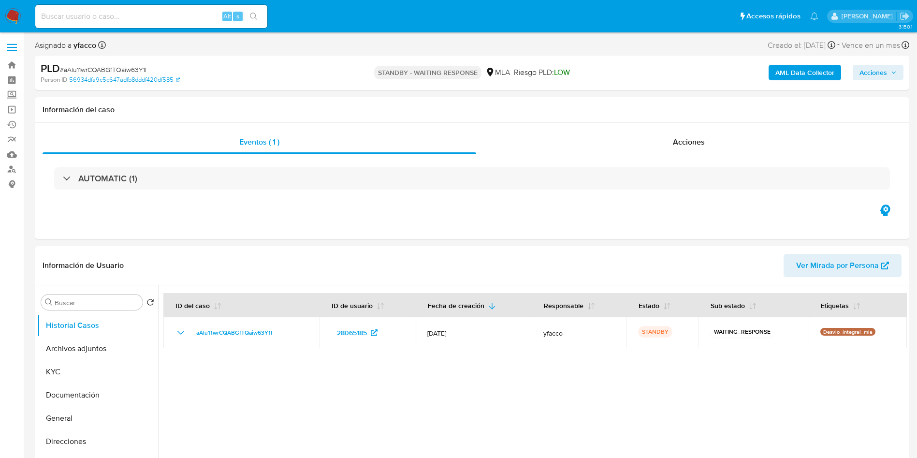
click at [191, 21] on input at bounding box center [151, 16] width 232 height 13
paste input "HaGypQYPuyiGVXQamjVtFY2X"
type input "HaGypQYPuyiGVXQamjVtFY2X"
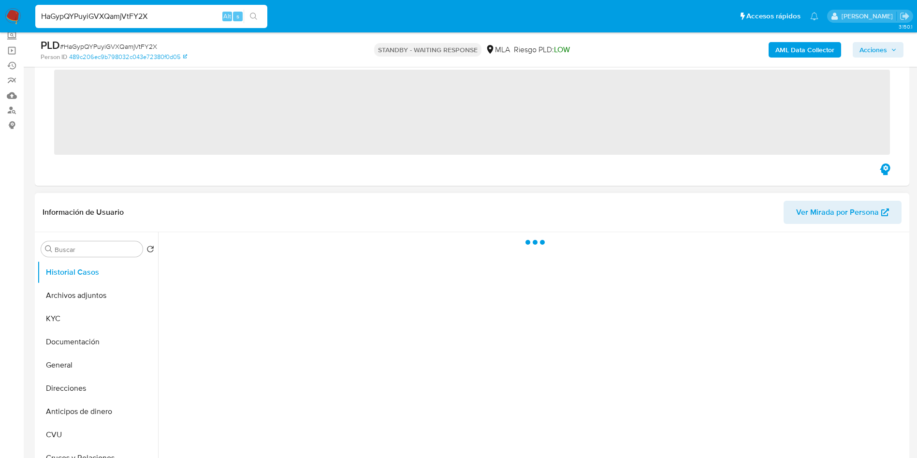
scroll to position [73, 0]
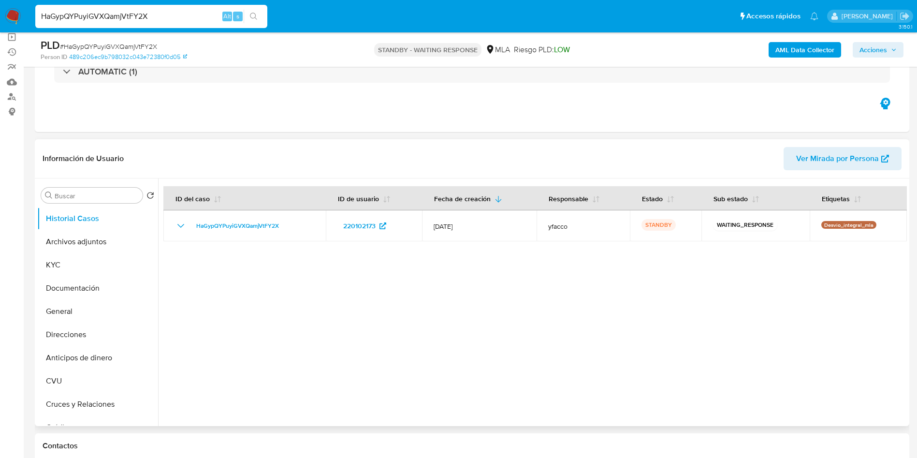
select select "10"
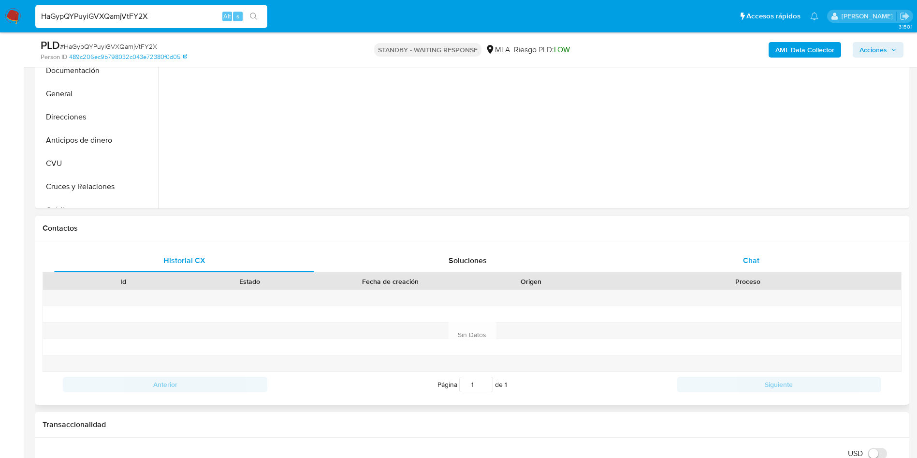
click at [760, 254] on div "Chat" at bounding box center [751, 260] width 260 height 23
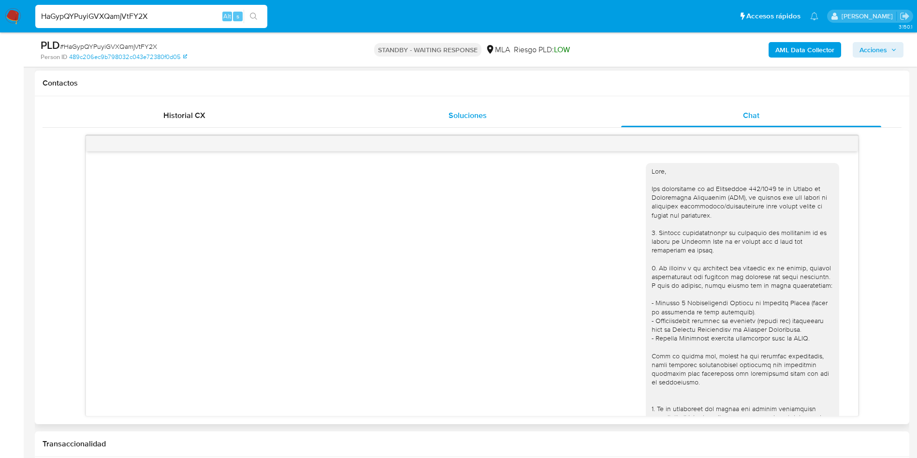
scroll to position [958, 0]
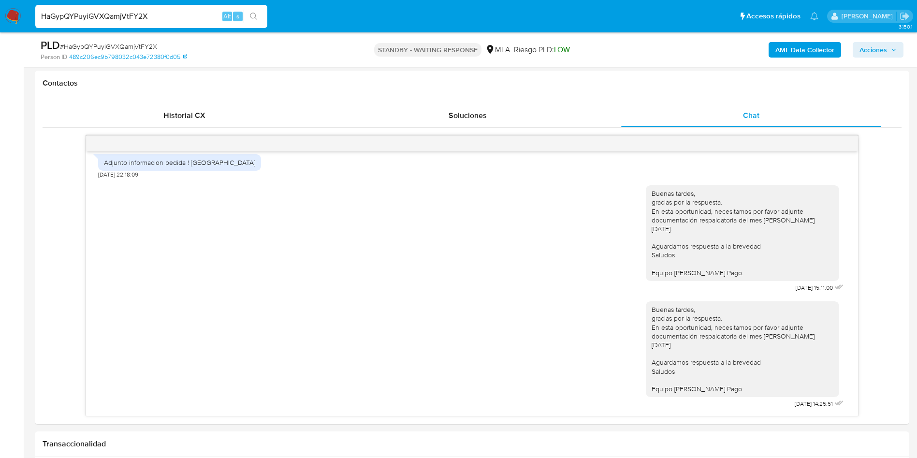
click at [181, 18] on input "HaGypQYPuyiGVXQamjVtFY2X" at bounding box center [151, 16] width 232 height 13
paste input "W3326O9xQkWOVwPv4UyOvMqw"
type input "W3326O9xQkWOVwPv4UyOvMqw"
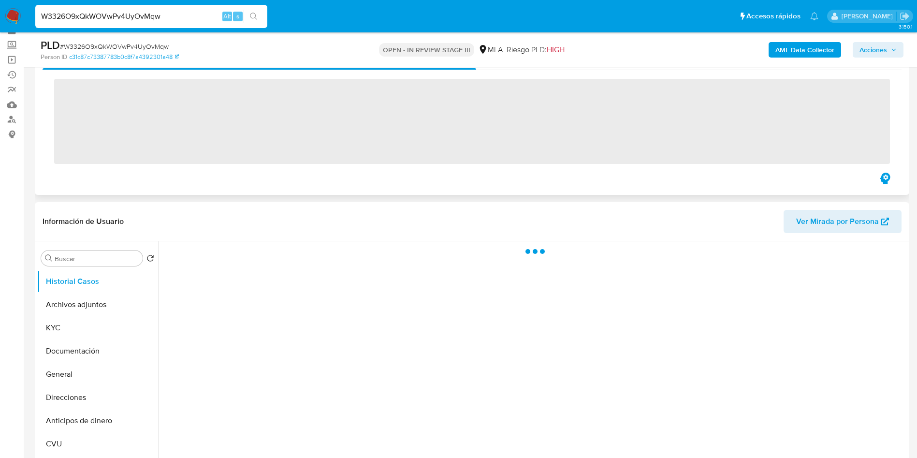
scroll to position [145, 0]
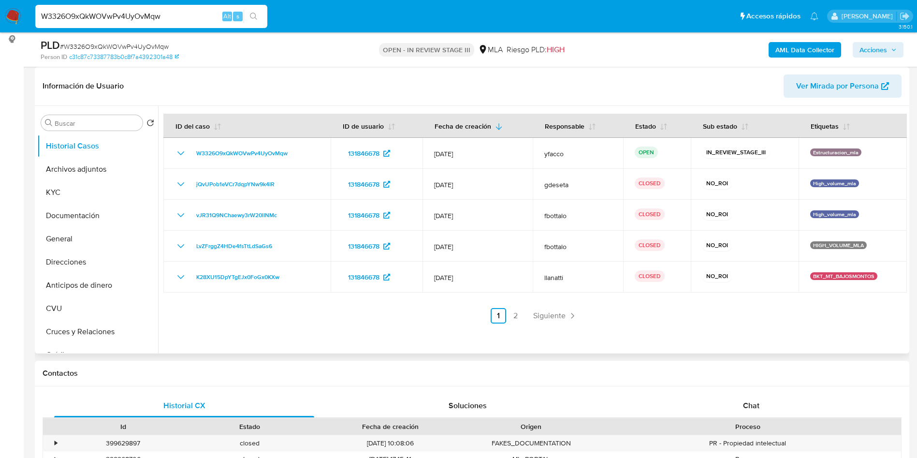
select select "10"
click at [76, 193] on button "KYC" at bounding box center [93, 192] width 113 height 23
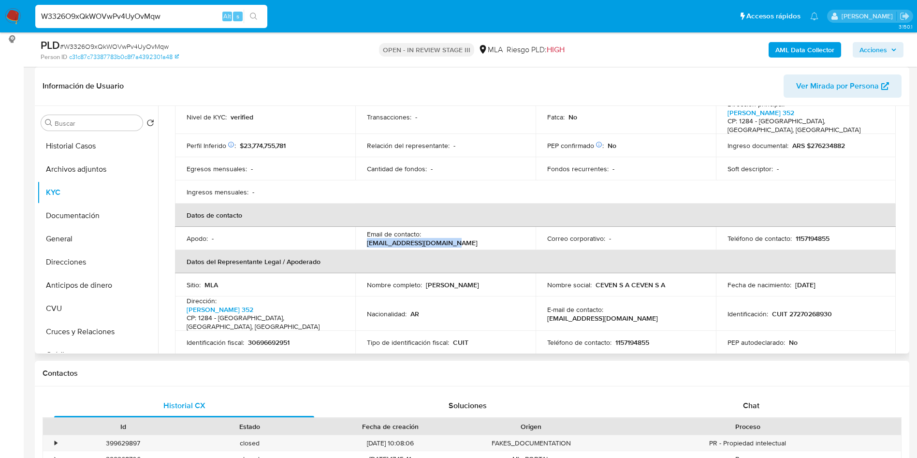
drag, startPoint x: 424, startPoint y: 241, endPoint x: 506, endPoint y: 242, distance: 81.7
click at [478, 242] on p "mercado.libre@dmaker.com" at bounding box center [422, 242] width 111 height 9
copy p "mercado.libre@dmaker.com"
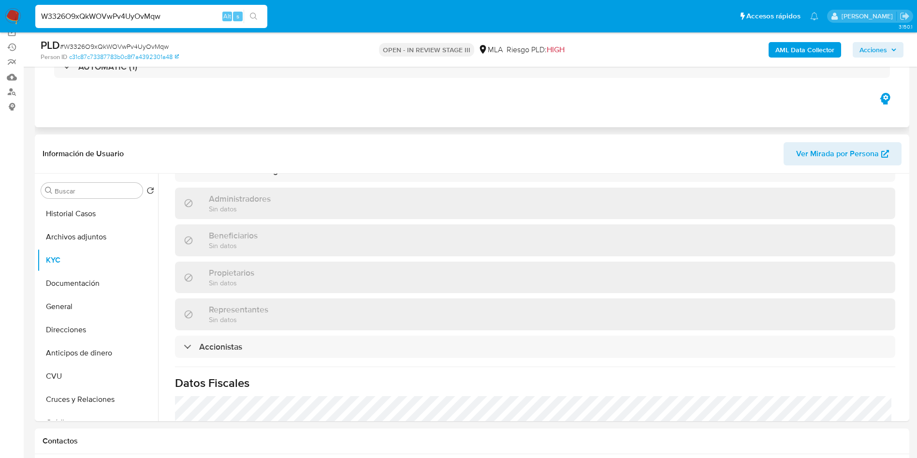
scroll to position [75, 0]
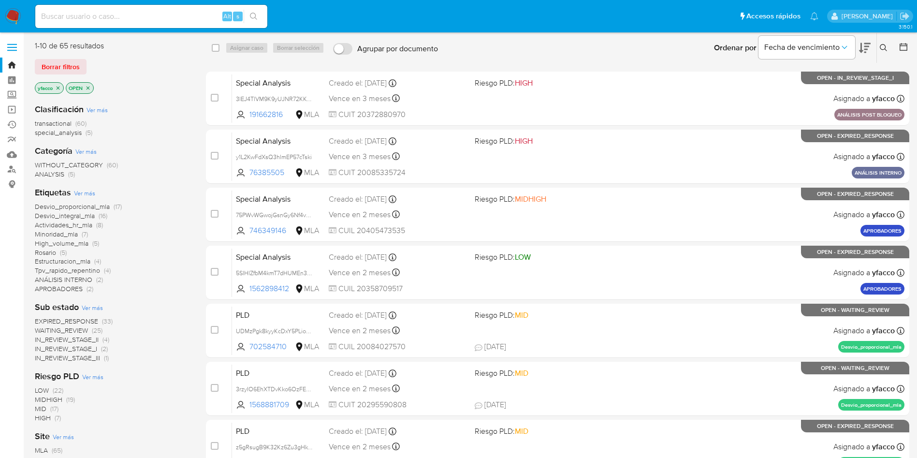
click at [159, 22] on input at bounding box center [151, 16] width 232 height 13
paste input "HlCBKxLuEeRzm4MfxpADD7Zd"
type input "HlCBKxLuEeRzm4MfxpADD7Zd"
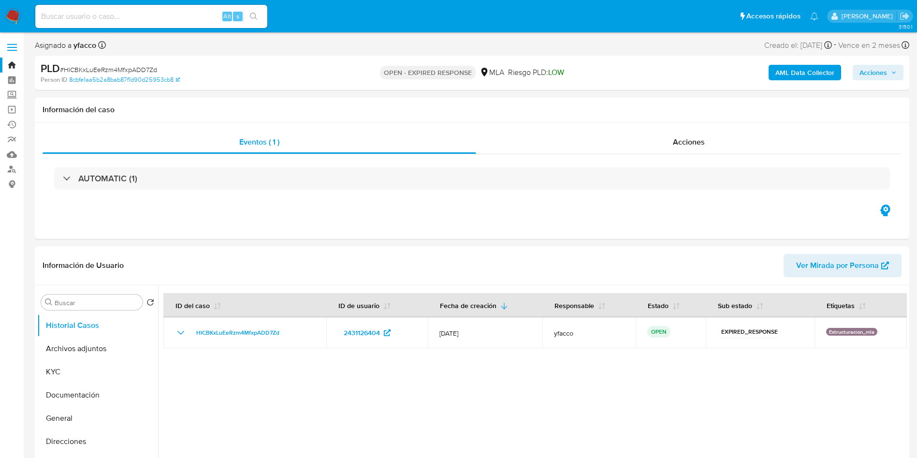
select select "10"
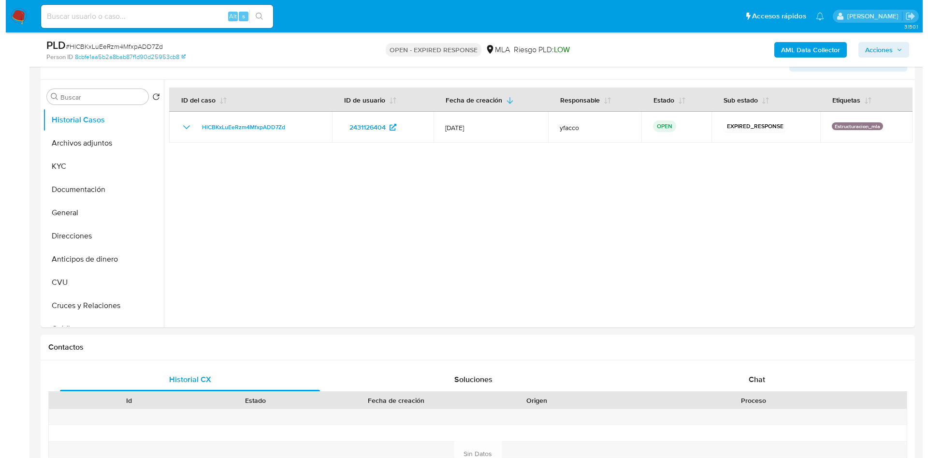
scroll to position [182, 0]
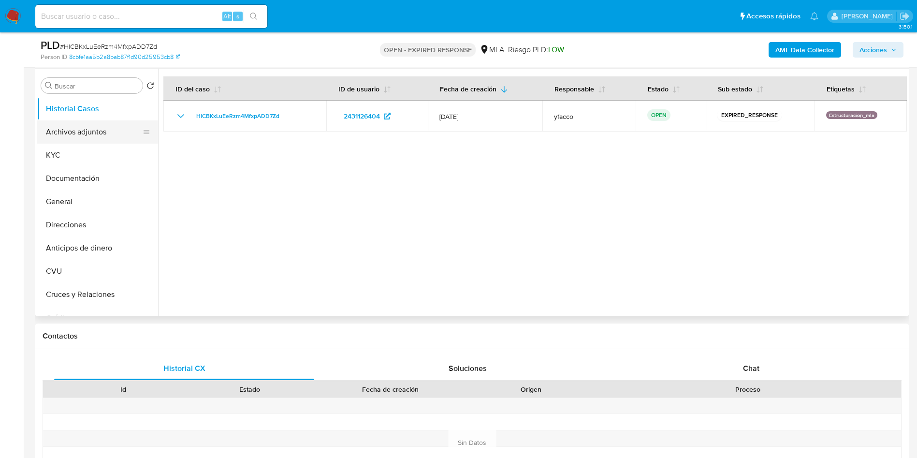
click at [90, 124] on button "Archivos adjuntos" at bounding box center [93, 131] width 113 height 23
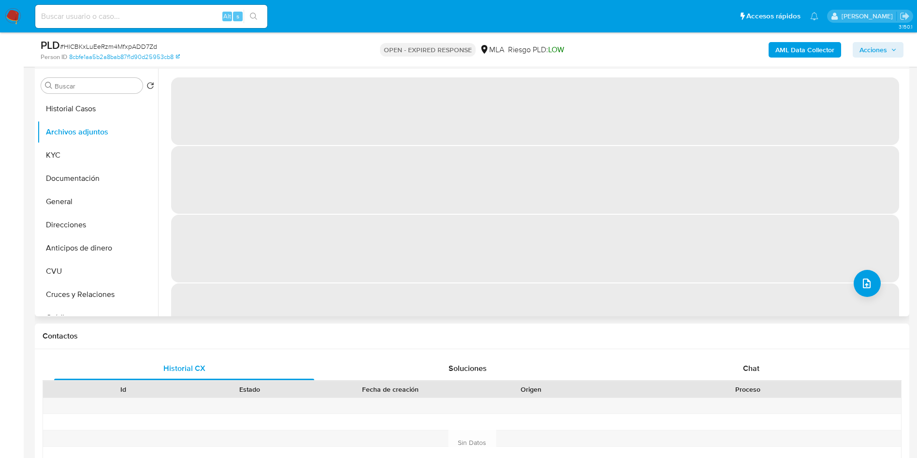
click at [298, 205] on span "‌" at bounding box center [535, 180] width 728 height 68
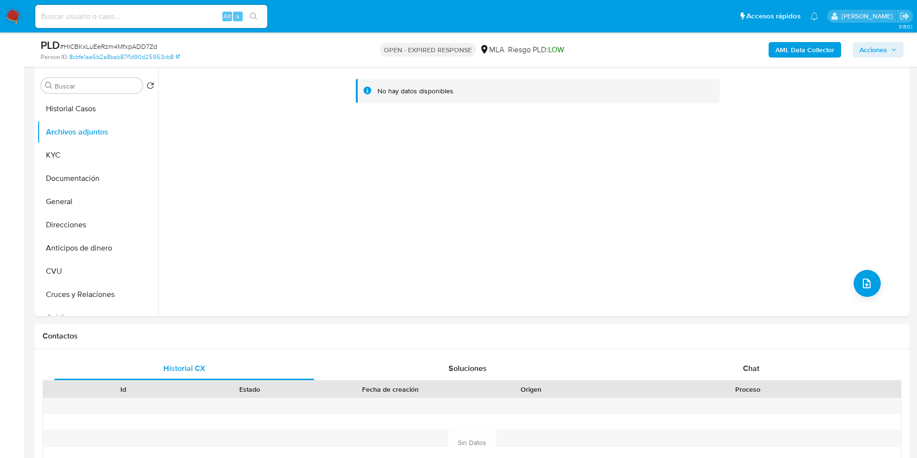
click at [818, 50] on b "AML Data Collector" at bounding box center [804, 49] width 59 height 15
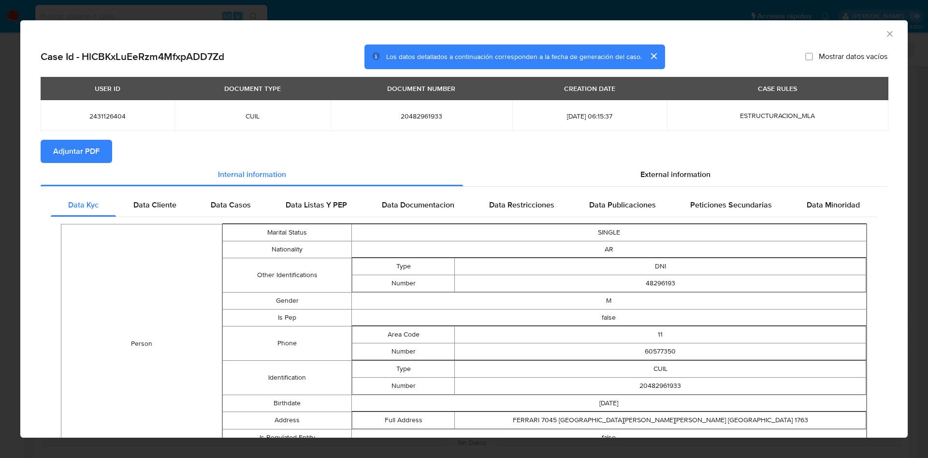
click at [85, 145] on span "Adjuntar PDF" at bounding box center [76, 151] width 46 height 21
click at [885, 34] on icon "Cerrar ventana" at bounding box center [890, 34] width 10 height 10
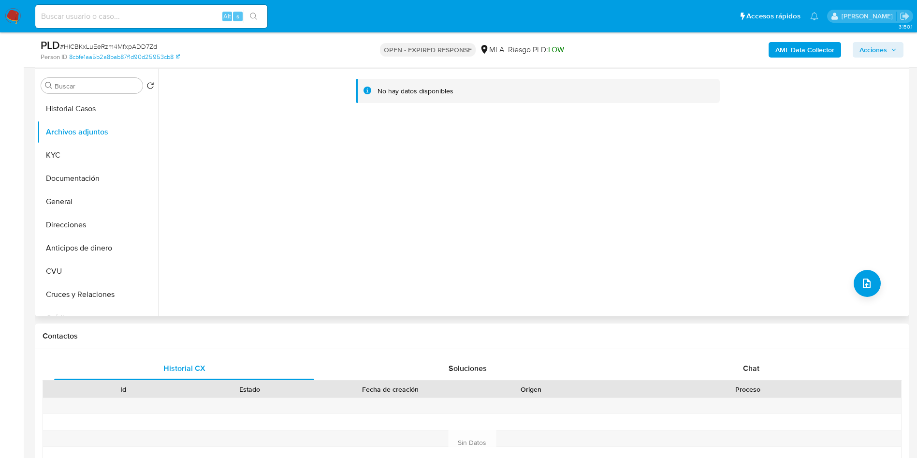
click at [847, 281] on div "No hay datos disponibles" at bounding box center [532, 193] width 749 height 248
click at [862, 283] on icon "upload-file" at bounding box center [867, 284] width 12 height 12
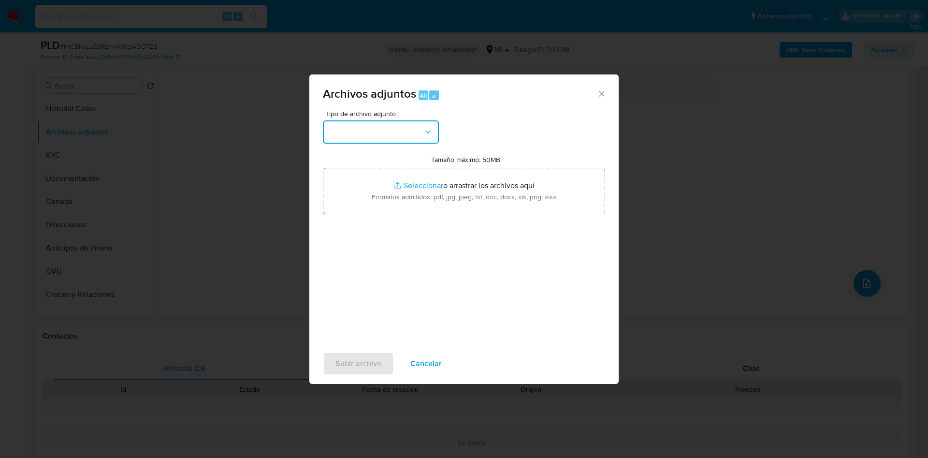
click at [415, 124] on button "button" at bounding box center [381, 131] width 116 height 23
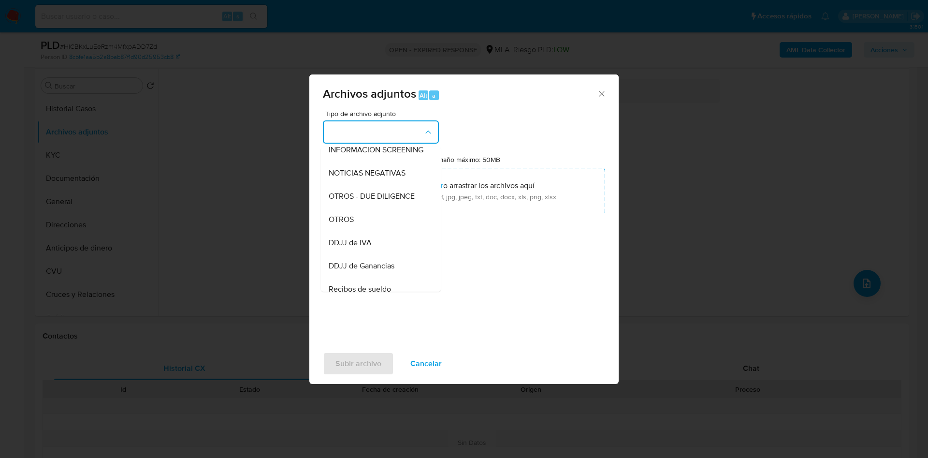
scroll to position [161, 0]
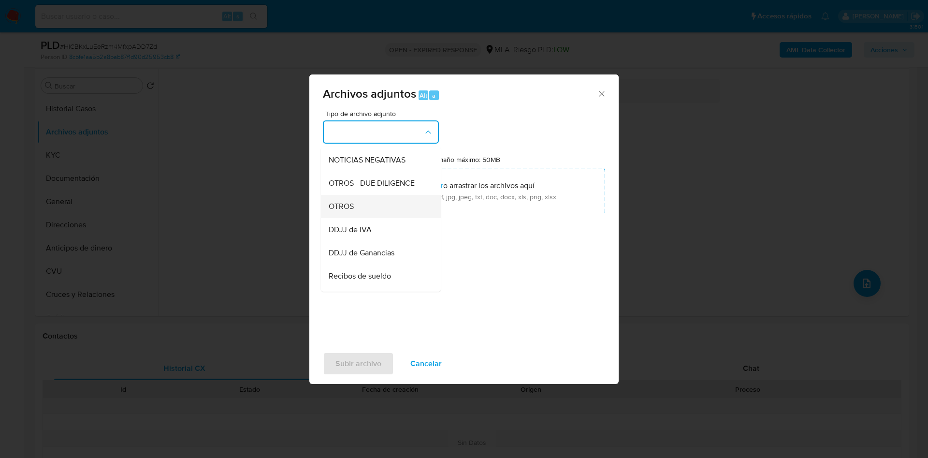
click at [340, 211] on span "OTROS" at bounding box center [341, 207] width 25 height 10
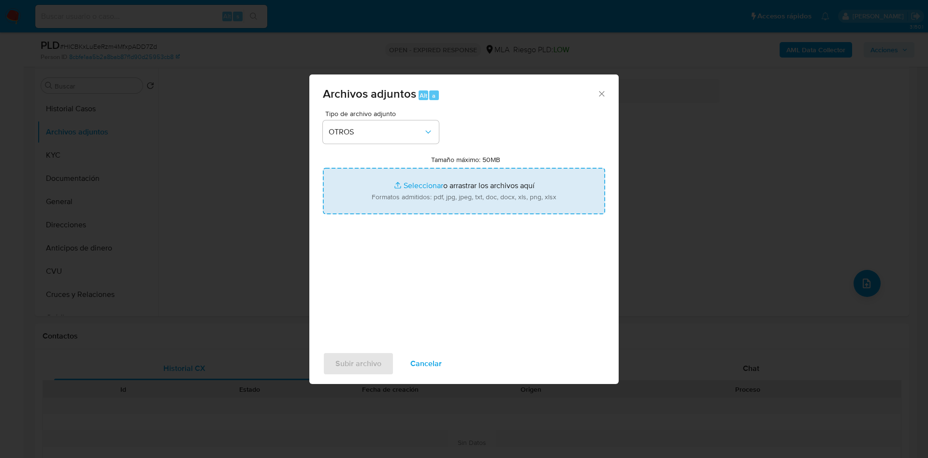
click at [417, 183] on input "Tamaño máximo: 50MB Seleccionar archivos" at bounding box center [464, 191] width 282 height 46
type input "C:\fakepath\Caselog HlCBKxLuEeRzm4MfxpADD7Zd_2025_07_18_09_46_49.docx"
click at [424, 186] on input "Tamaño máximo: 50MB Seleccionar archivos" at bounding box center [464, 191] width 282 height 46
type input "C:\fakepath\Movimientos 2431126404.xlsx"
